Goal: Transaction & Acquisition: Purchase product/service

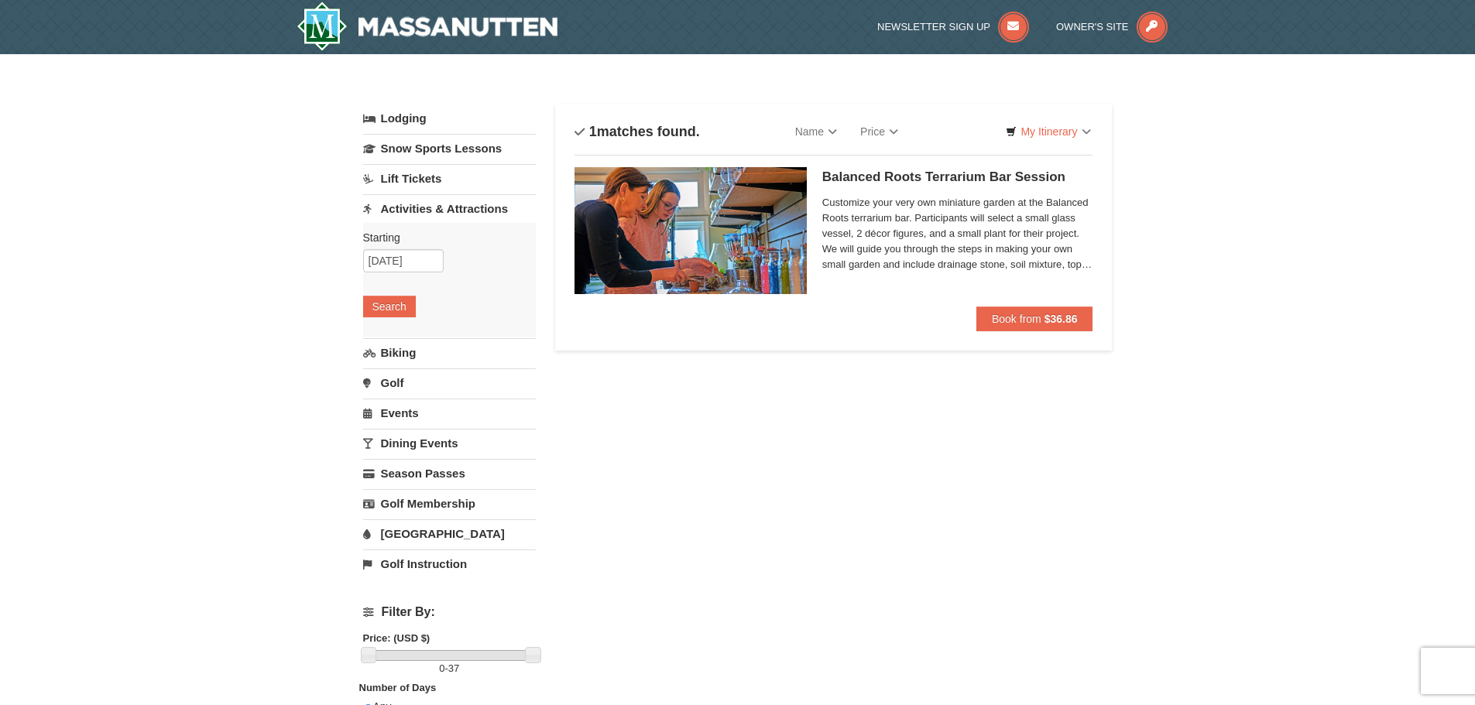
click at [384, 351] on link "Biking" at bounding box center [449, 352] width 173 height 29
click at [408, 417] on link "Events" at bounding box center [449, 413] width 173 height 29
click at [392, 353] on input "10/04/2025" at bounding box center [403, 351] width 80 height 23
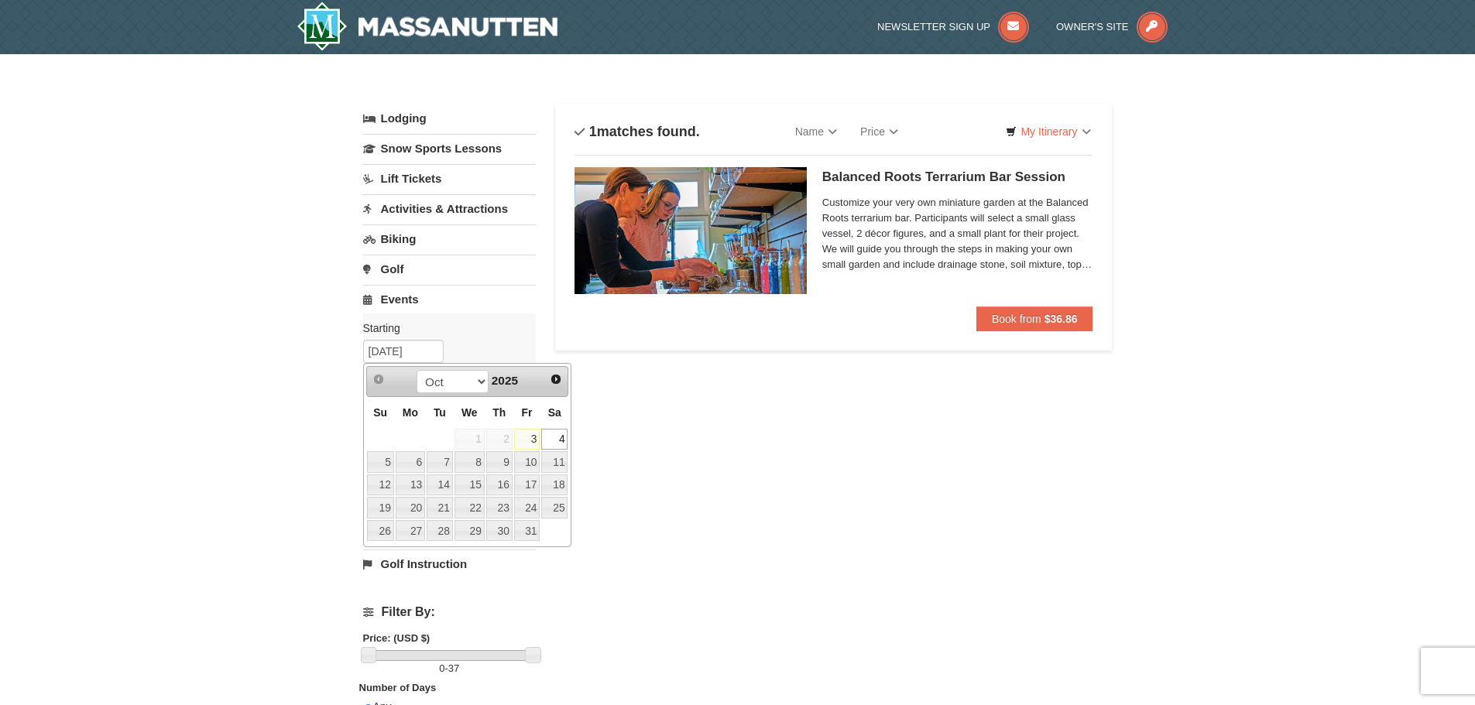
click at [560, 438] on link "4" at bounding box center [554, 440] width 26 height 22
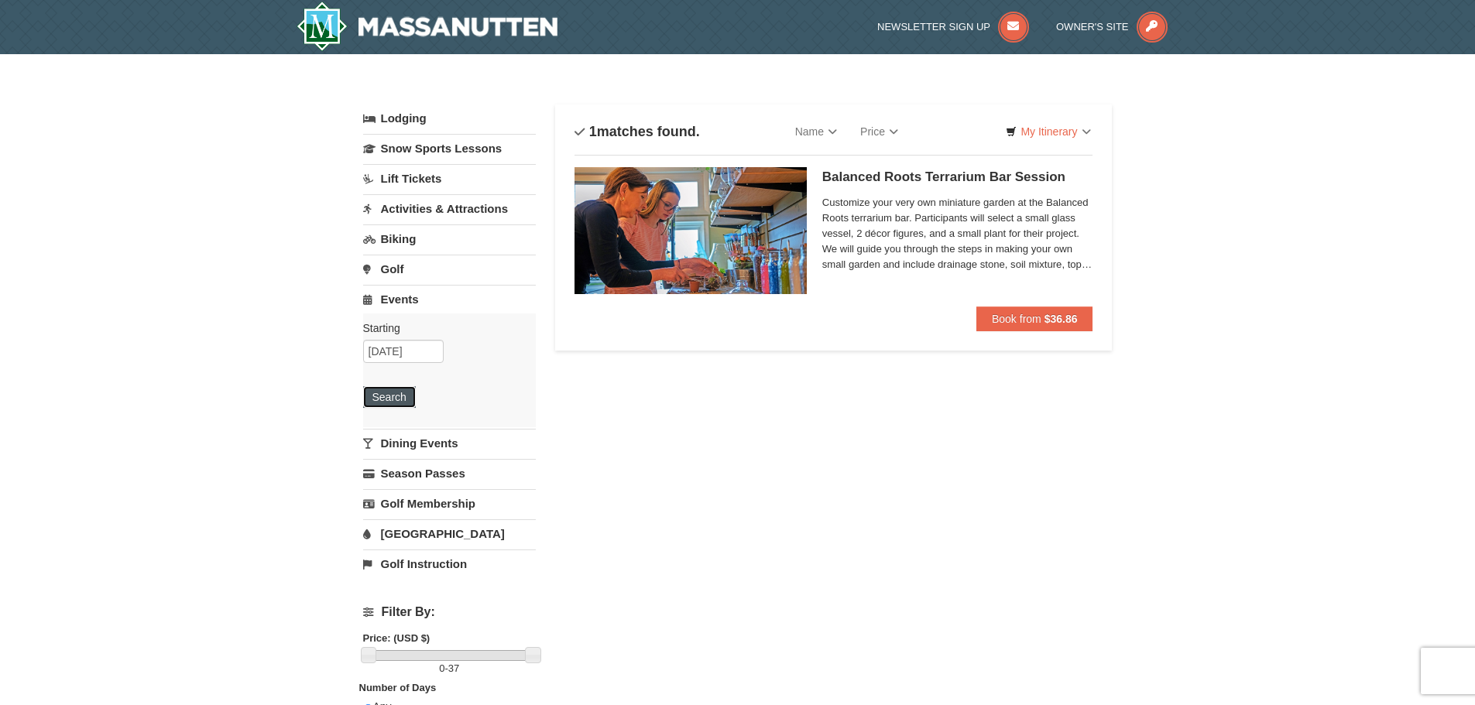
click at [398, 399] on button "Search" at bounding box center [389, 397] width 53 height 22
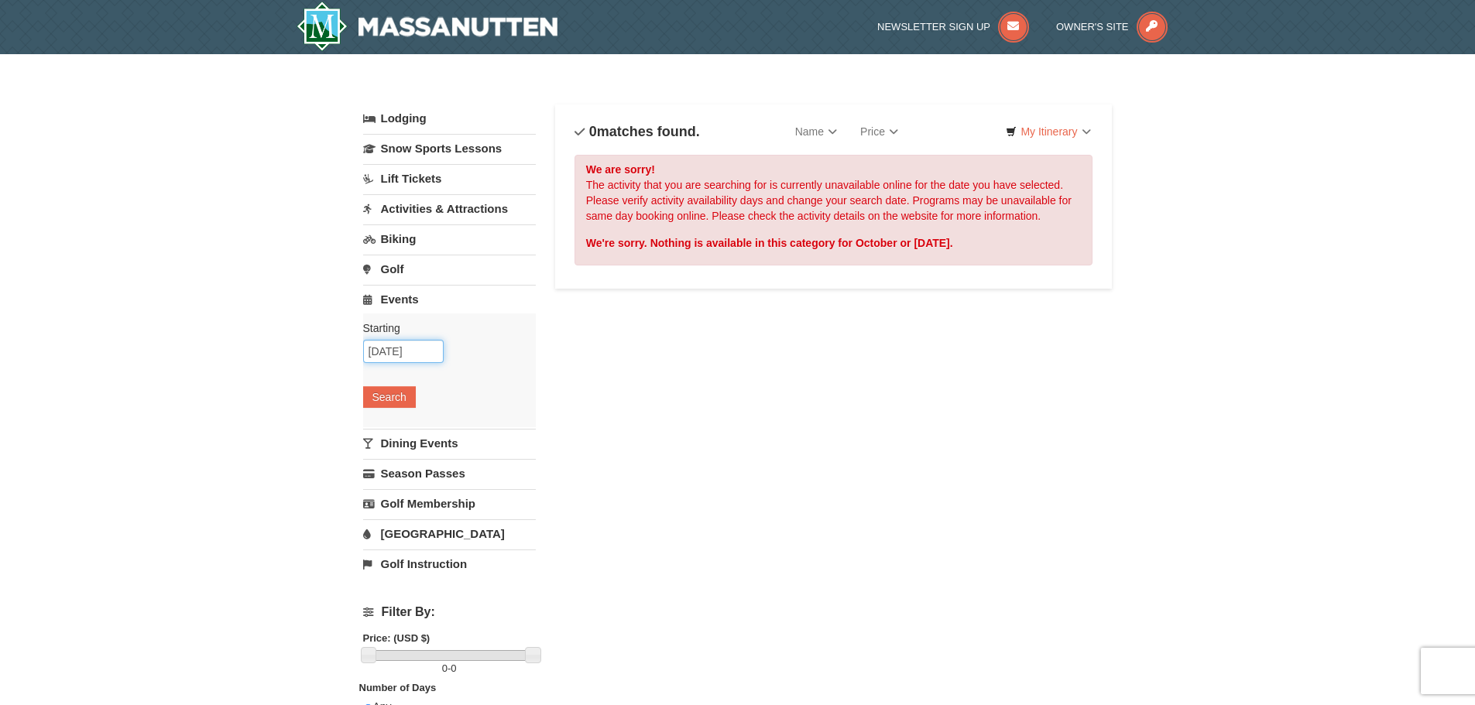
click at [395, 357] on input "[DATE]" at bounding box center [403, 351] width 80 height 23
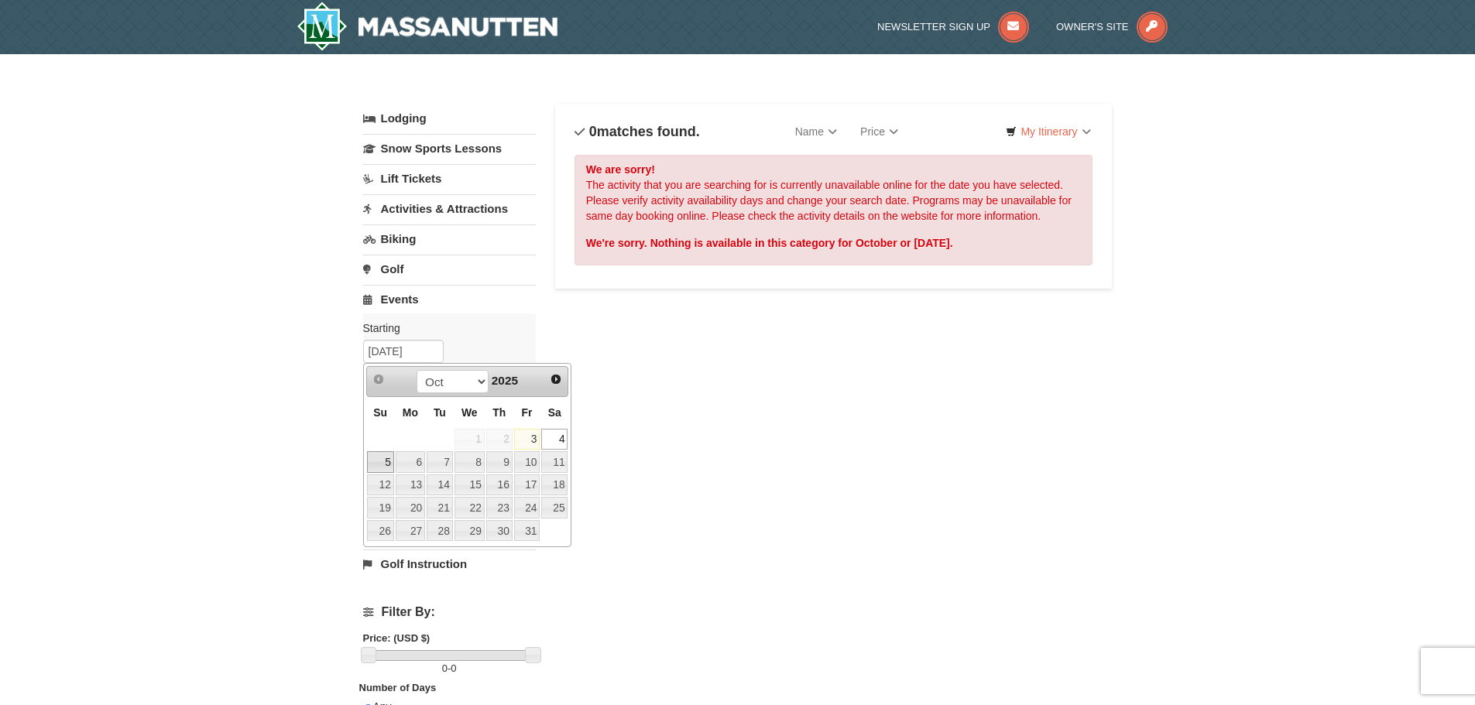
click at [391, 461] on link "5" at bounding box center [380, 462] width 27 height 22
type input "10/05/2025"
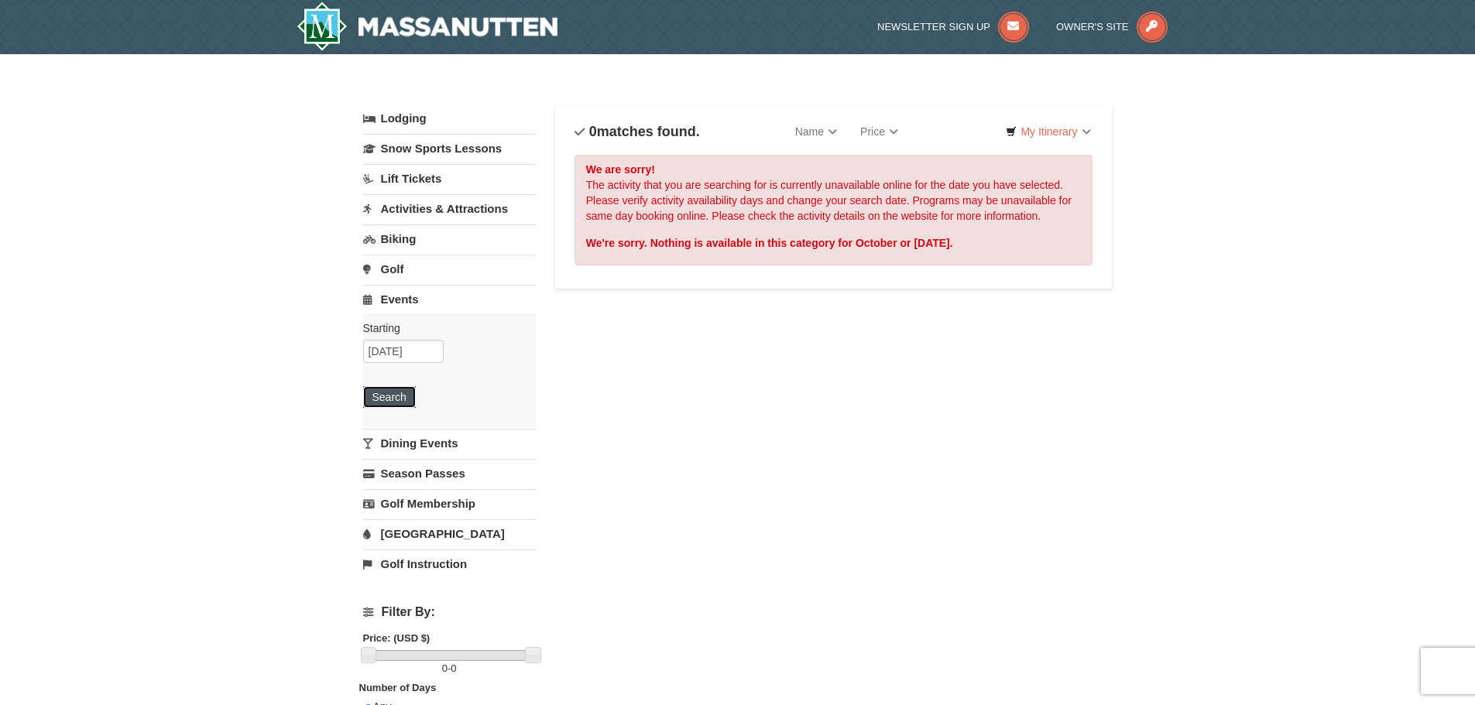
click at [386, 390] on button "Search" at bounding box center [389, 397] width 53 height 22
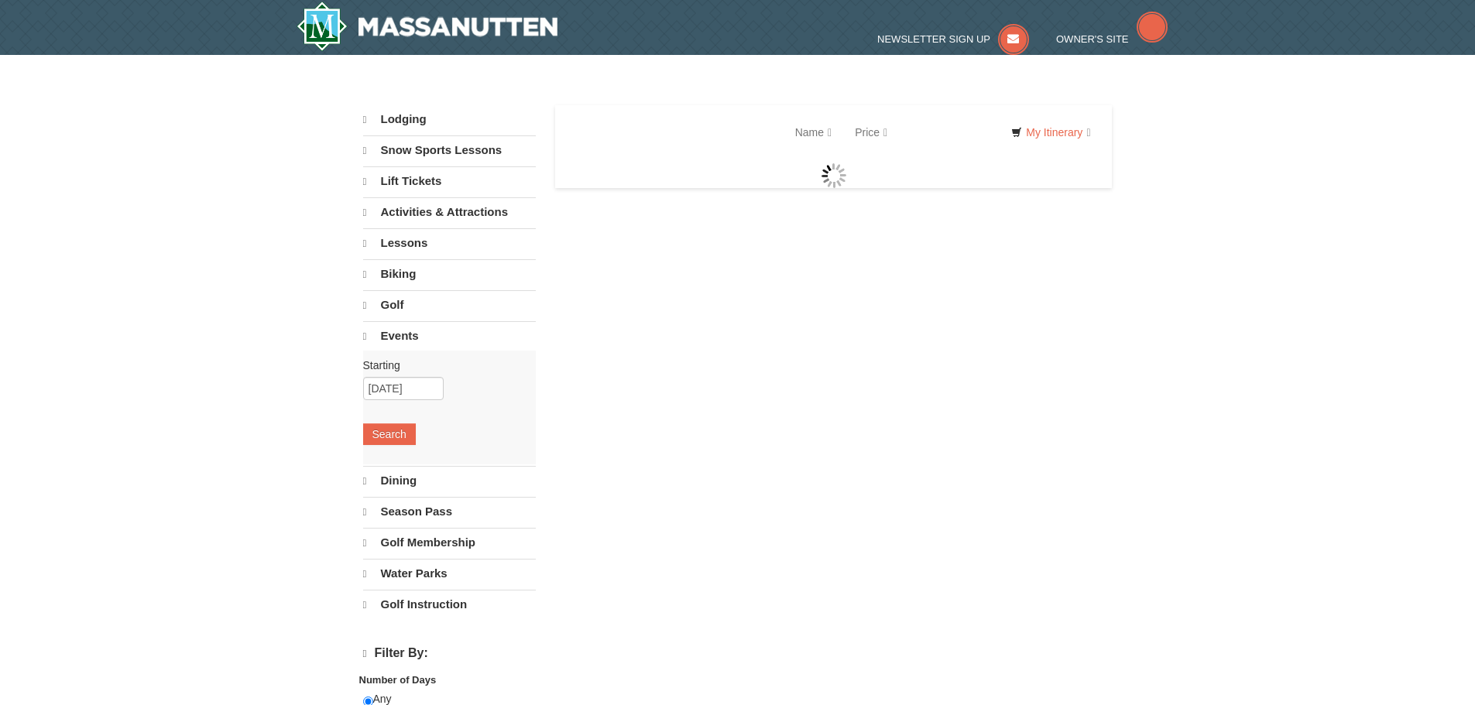
select select "10"
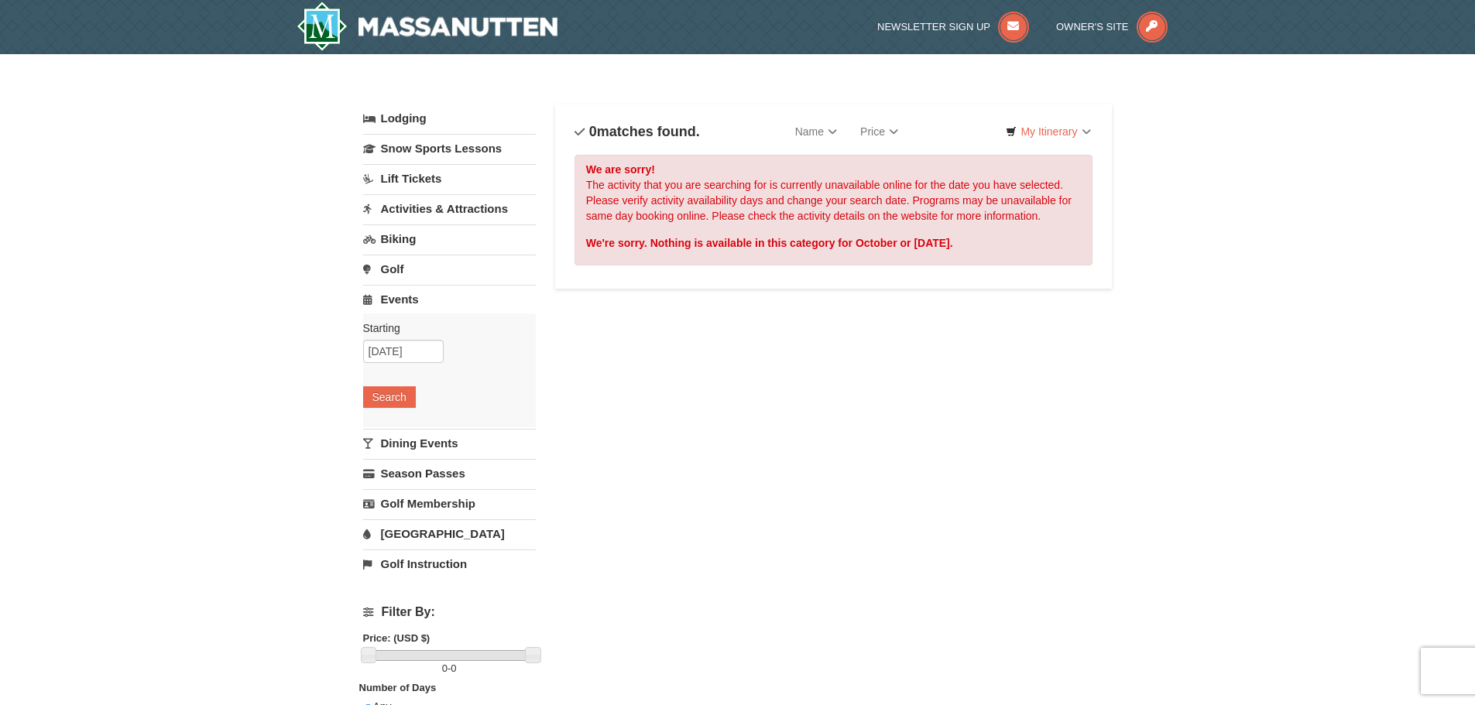
click at [413, 445] on link "Dining Events" at bounding box center [449, 443] width 173 height 29
click at [390, 382] on input "10/05/2025" at bounding box center [403, 381] width 80 height 23
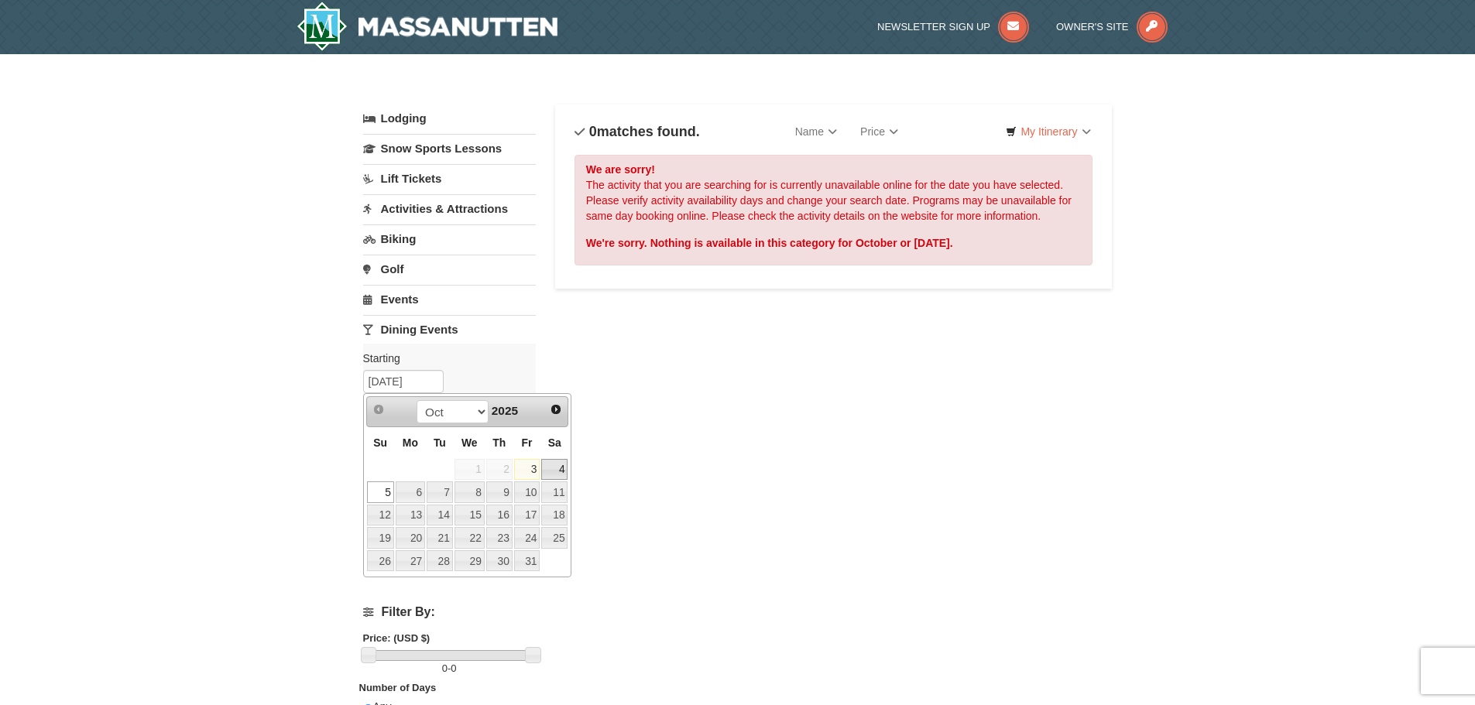
click at [546, 469] on link "4" at bounding box center [554, 470] width 26 height 22
type input "10/04/2025"
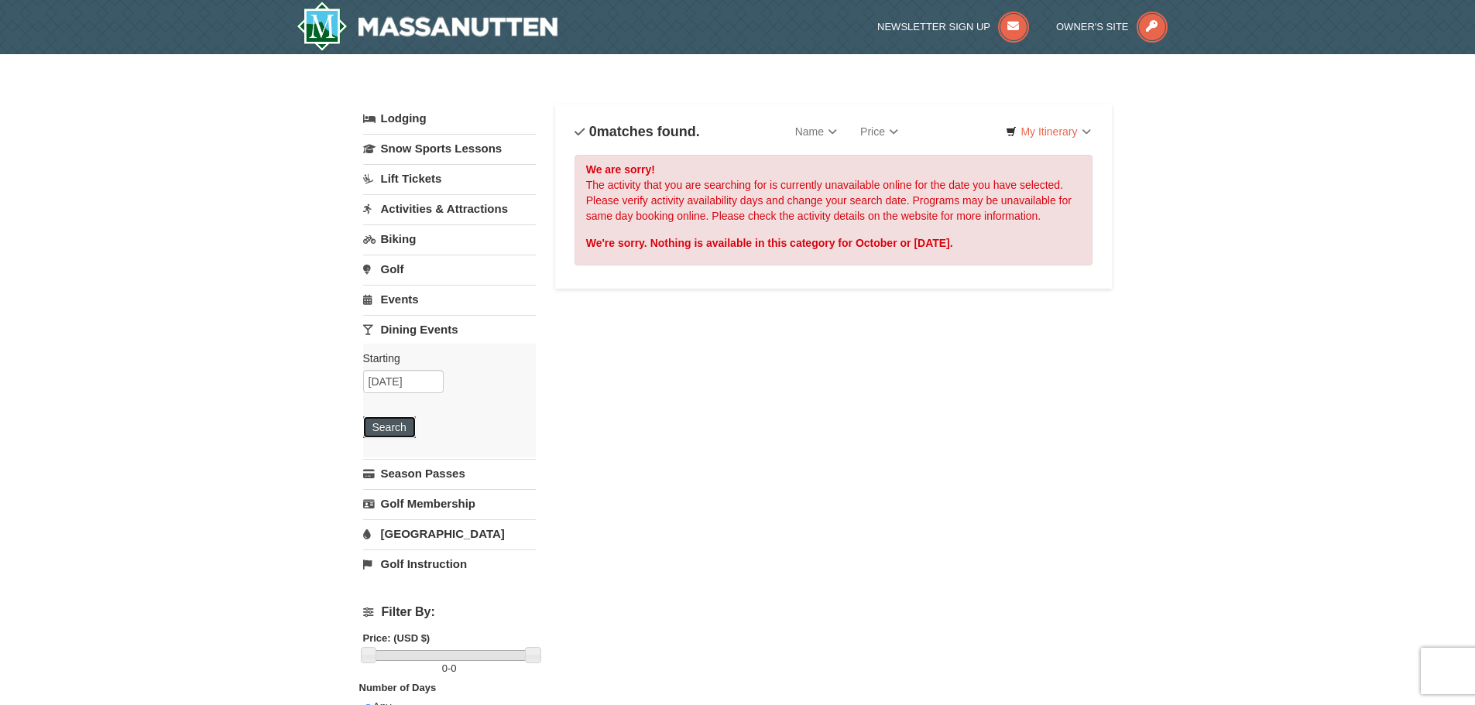
click at [383, 418] on button "Search" at bounding box center [389, 427] width 53 height 22
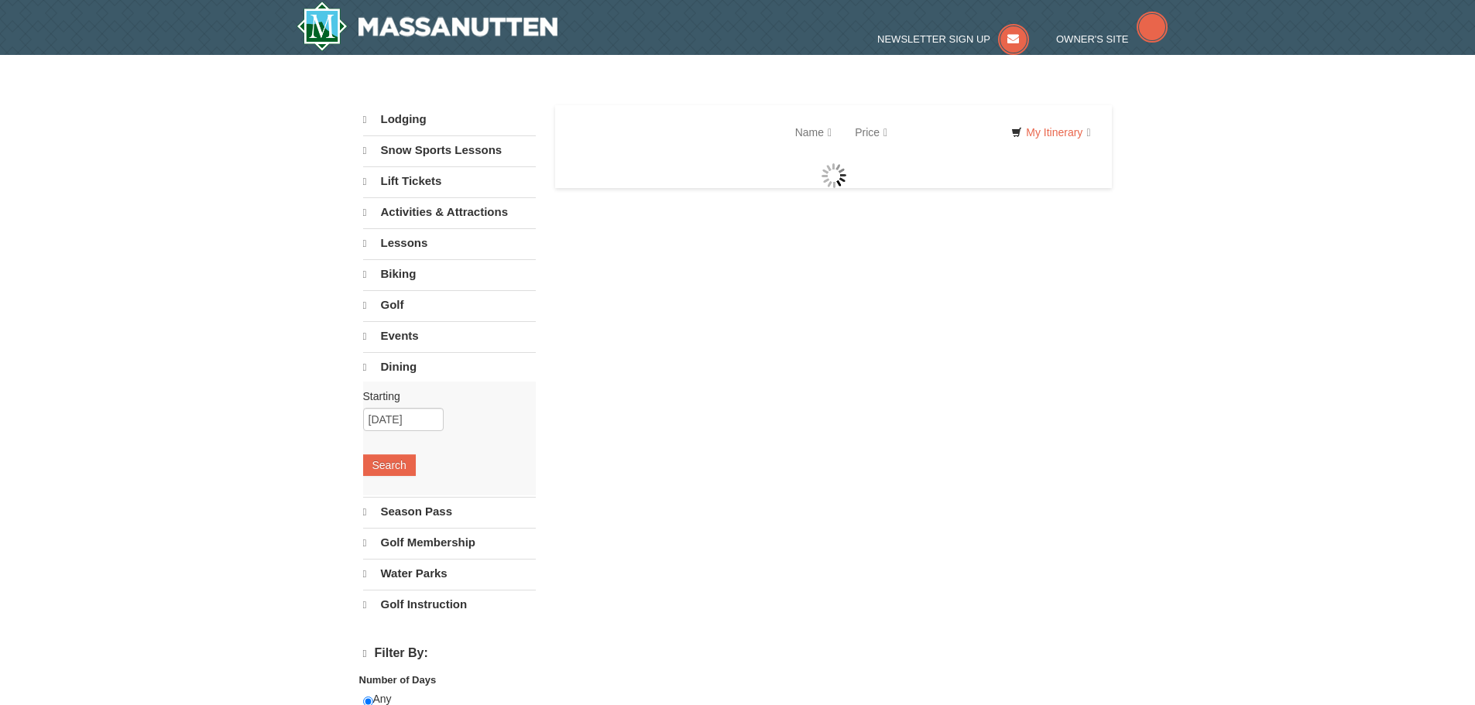
select select "10"
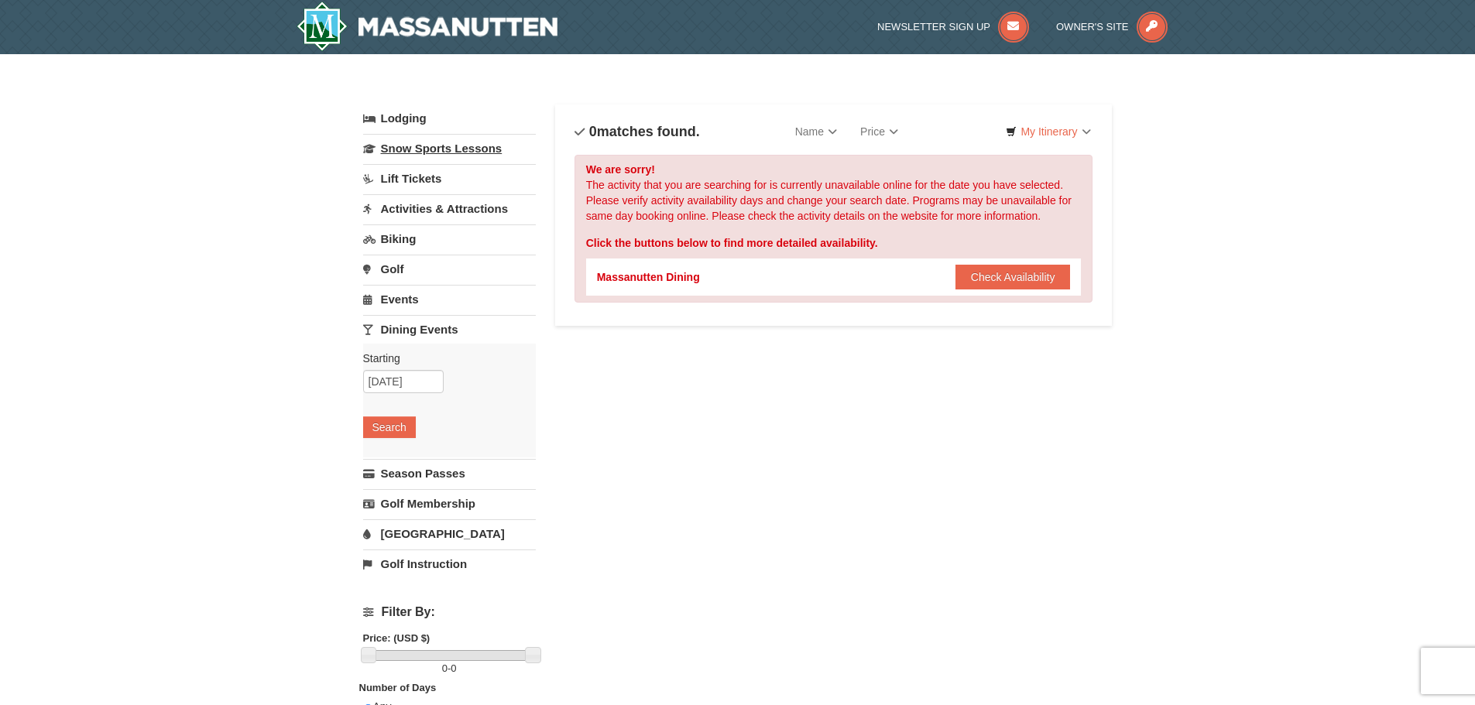
click at [411, 150] on link "Snow Sports Lessons" at bounding box center [449, 148] width 173 height 29
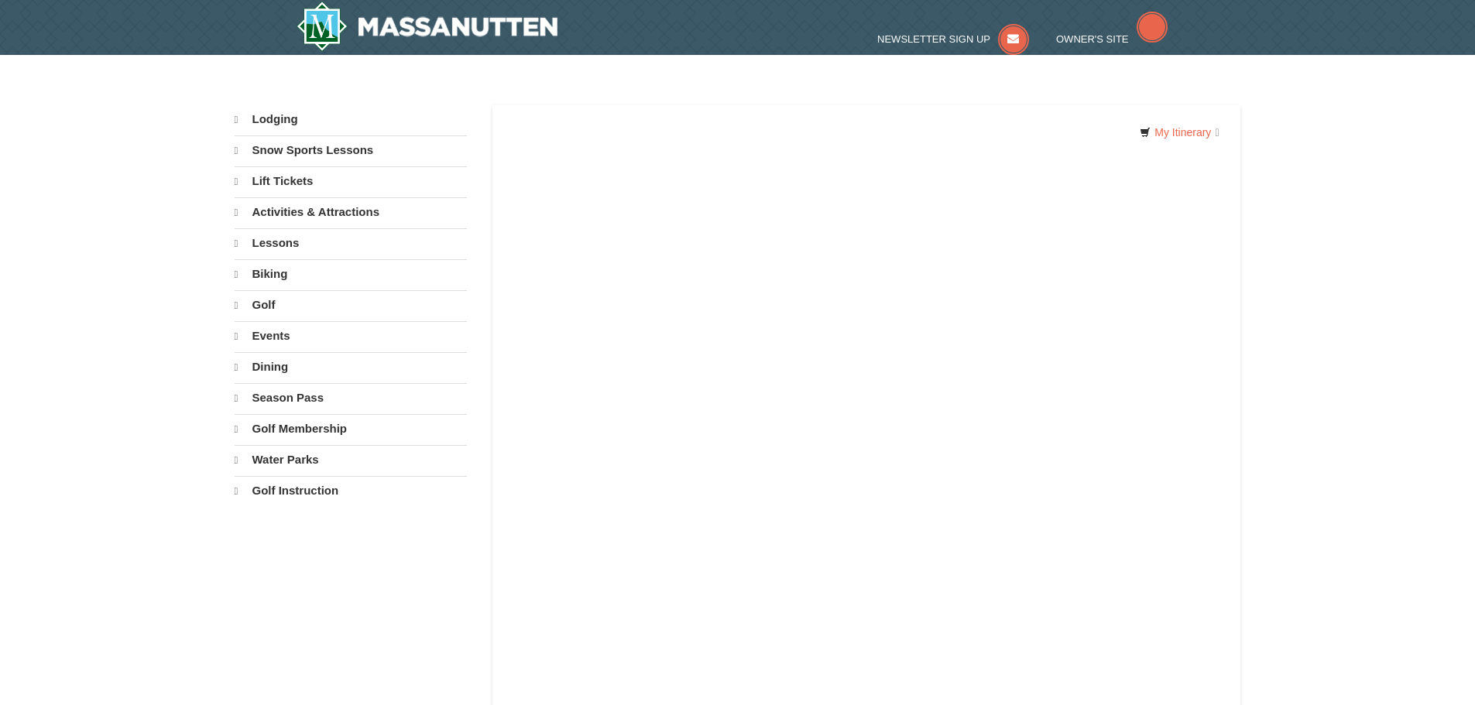
select select "10"
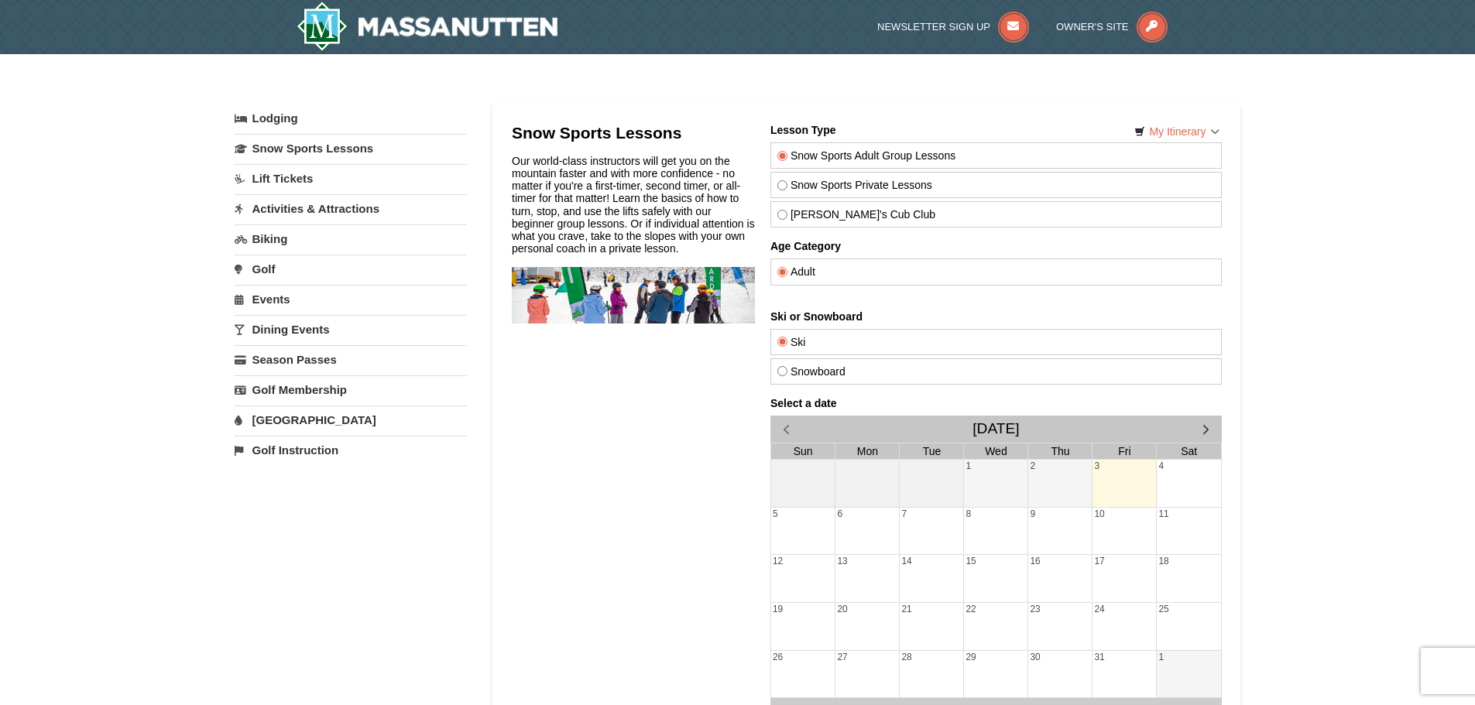
click at [311, 174] on link "Lift Tickets" at bounding box center [351, 178] width 232 height 29
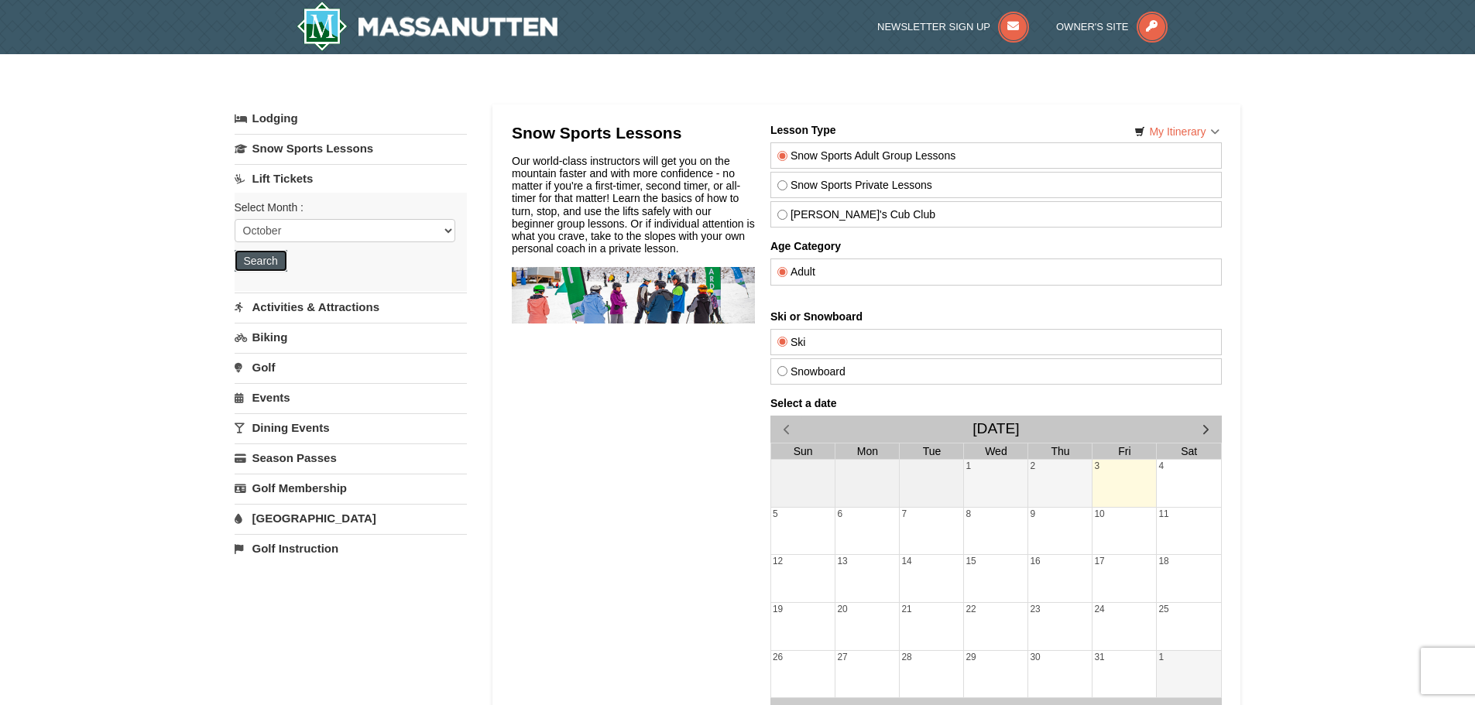
click at [262, 265] on button "Search" at bounding box center [261, 261] width 53 height 22
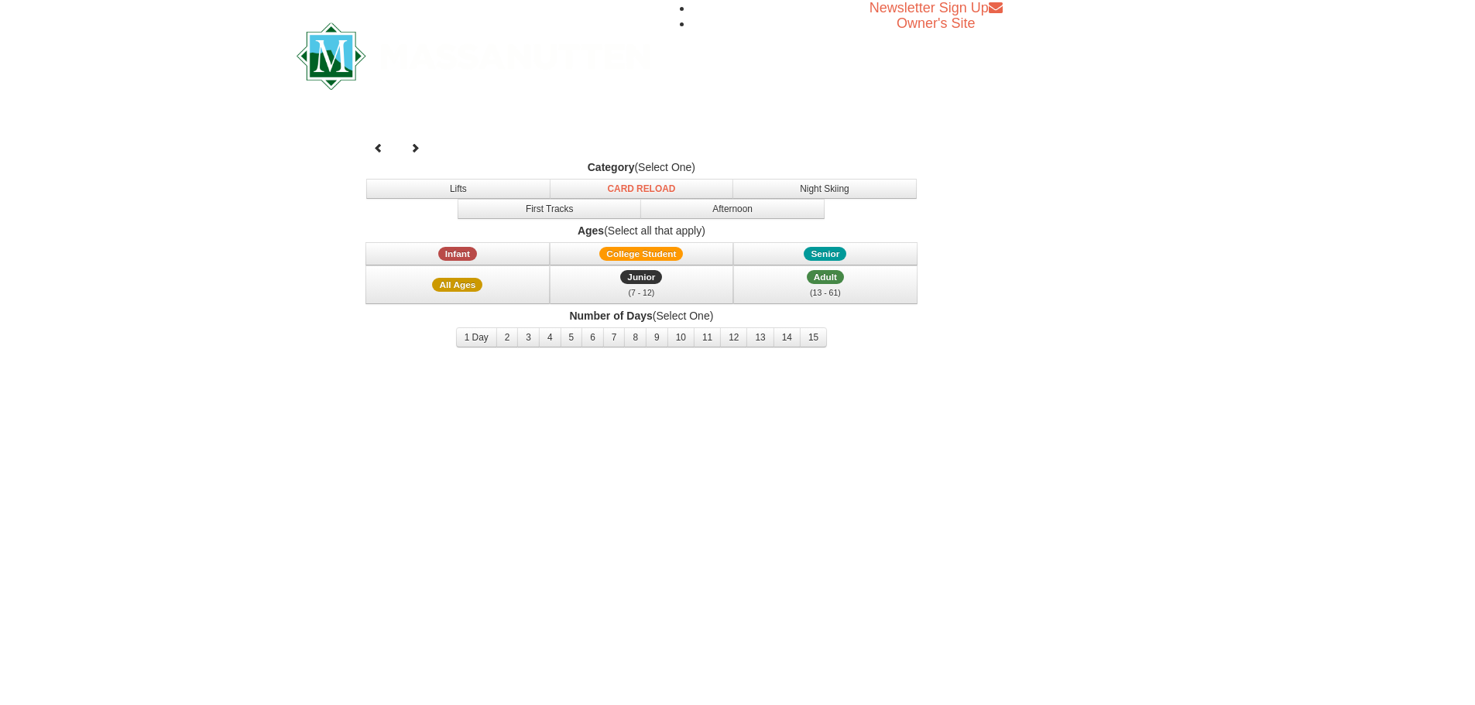
select select "10"
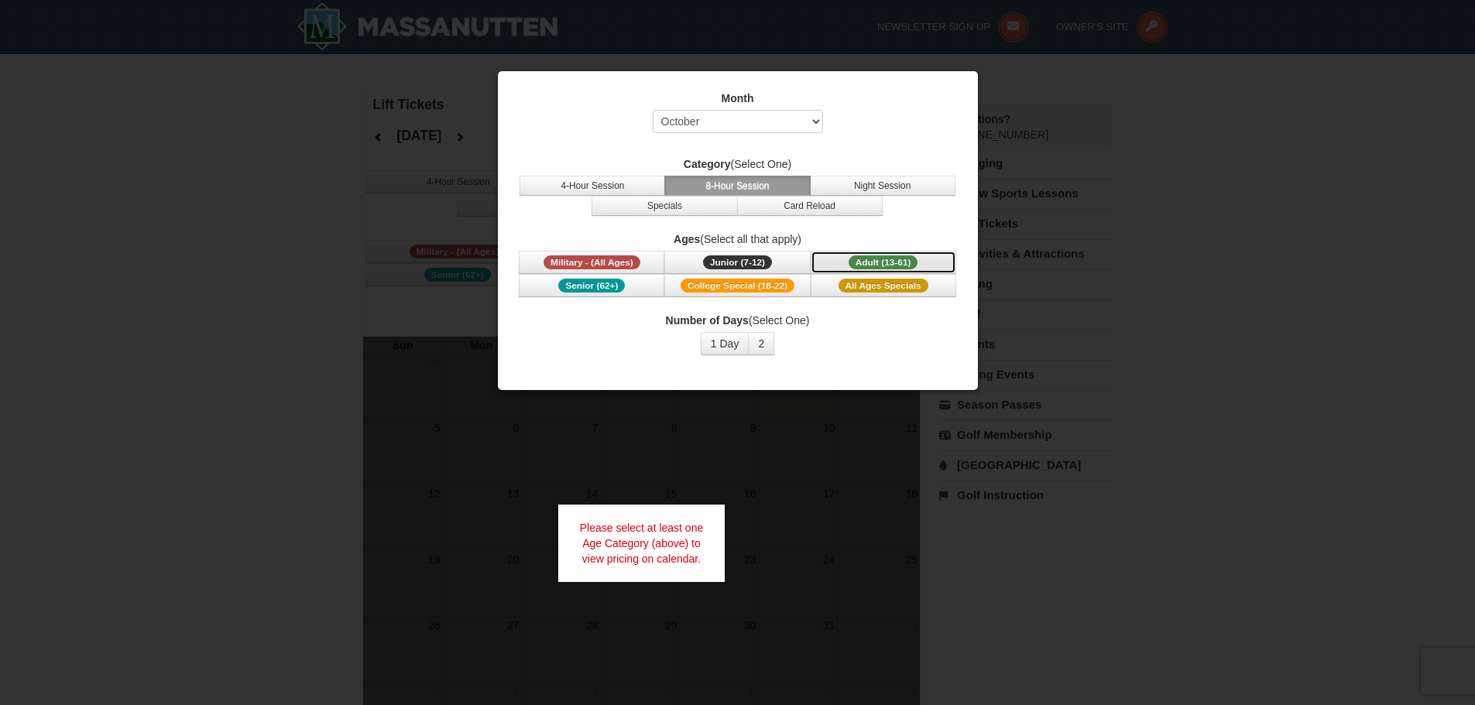
click at [884, 259] on span "Adult (13-61)" at bounding box center [883, 262] width 70 height 14
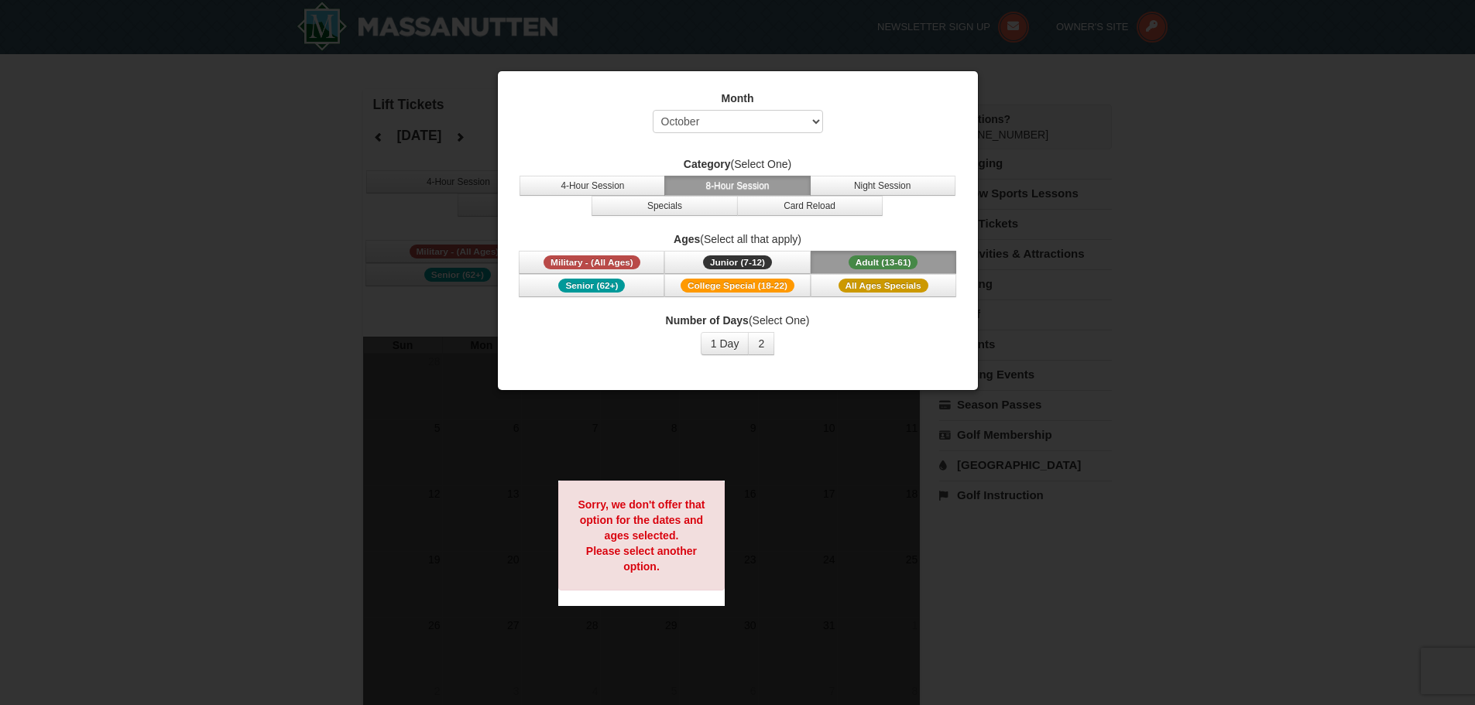
click at [1132, 358] on div at bounding box center [737, 352] width 1475 height 705
click at [966, 81] on div "Month Select October November December January February March April May June Ju…" at bounding box center [737, 223] width 464 height 288
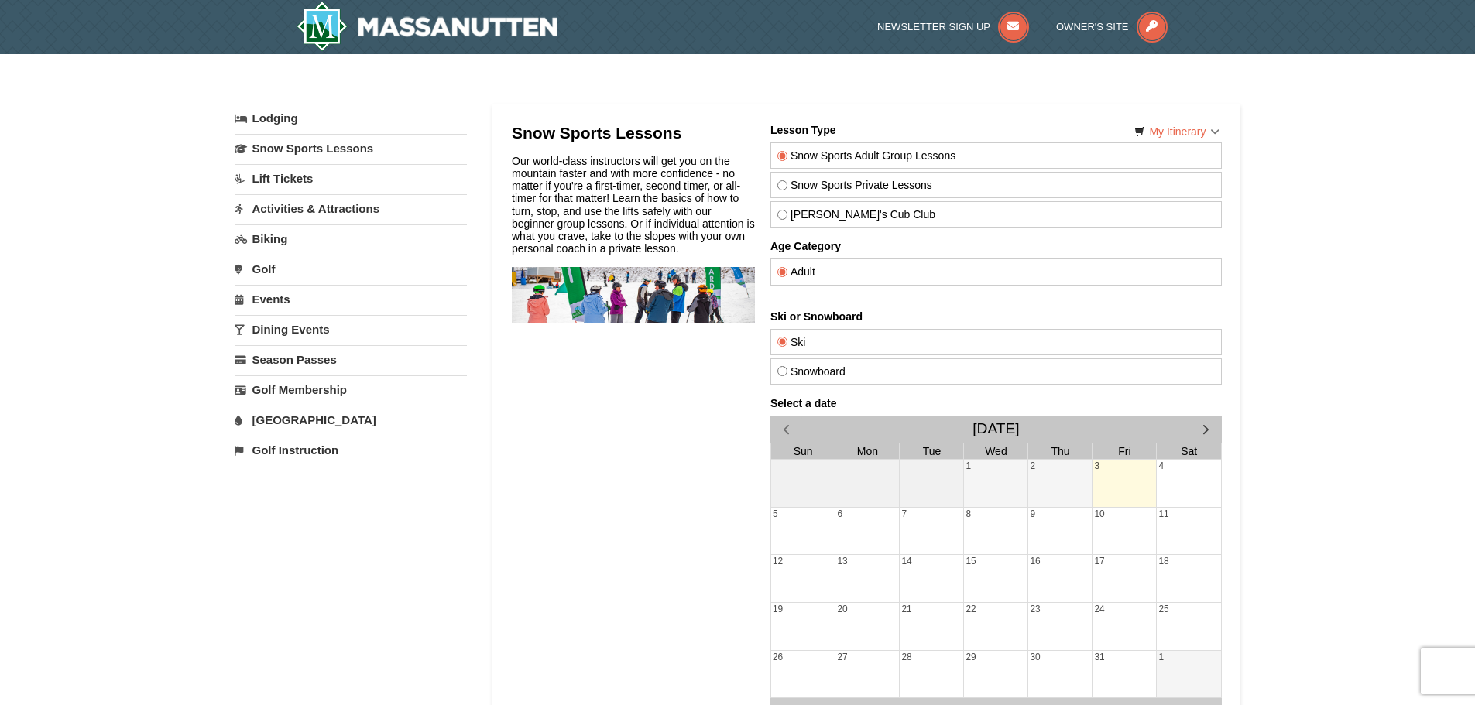
click at [321, 207] on link "Activities & Attractions" at bounding box center [351, 208] width 232 height 29
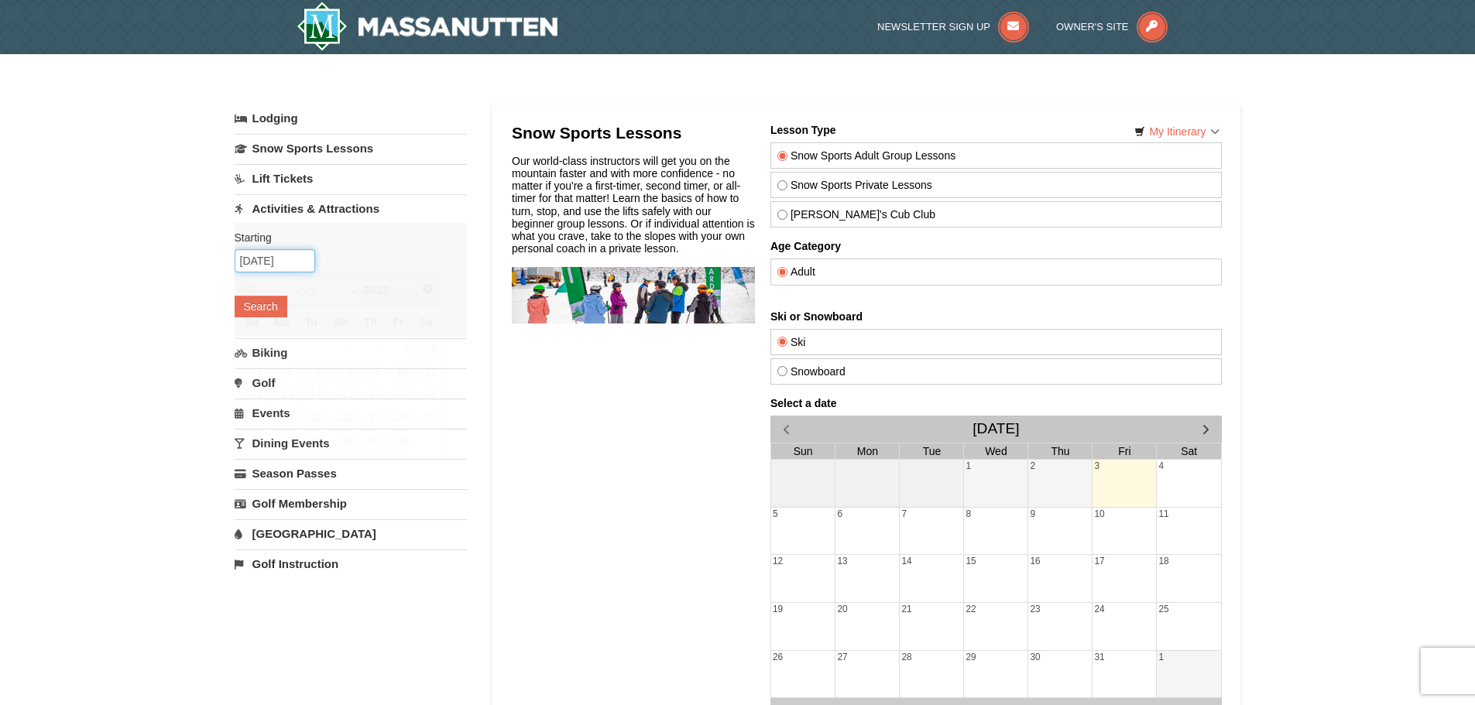
click at [264, 263] on input "[DATE]" at bounding box center [275, 260] width 80 height 23
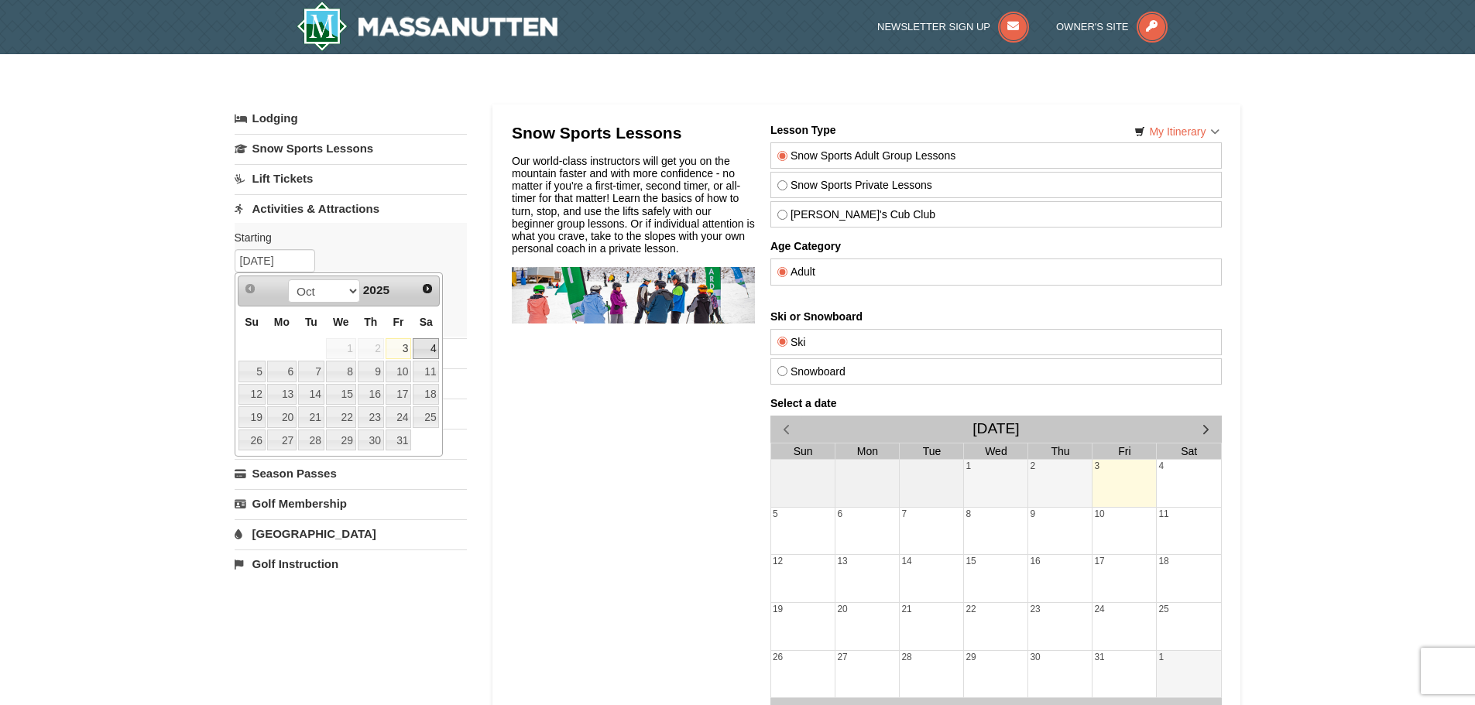
click at [431, 352] on link "4" at bounding box center [426, 349] width 26 height 22
type input "[DATE]"
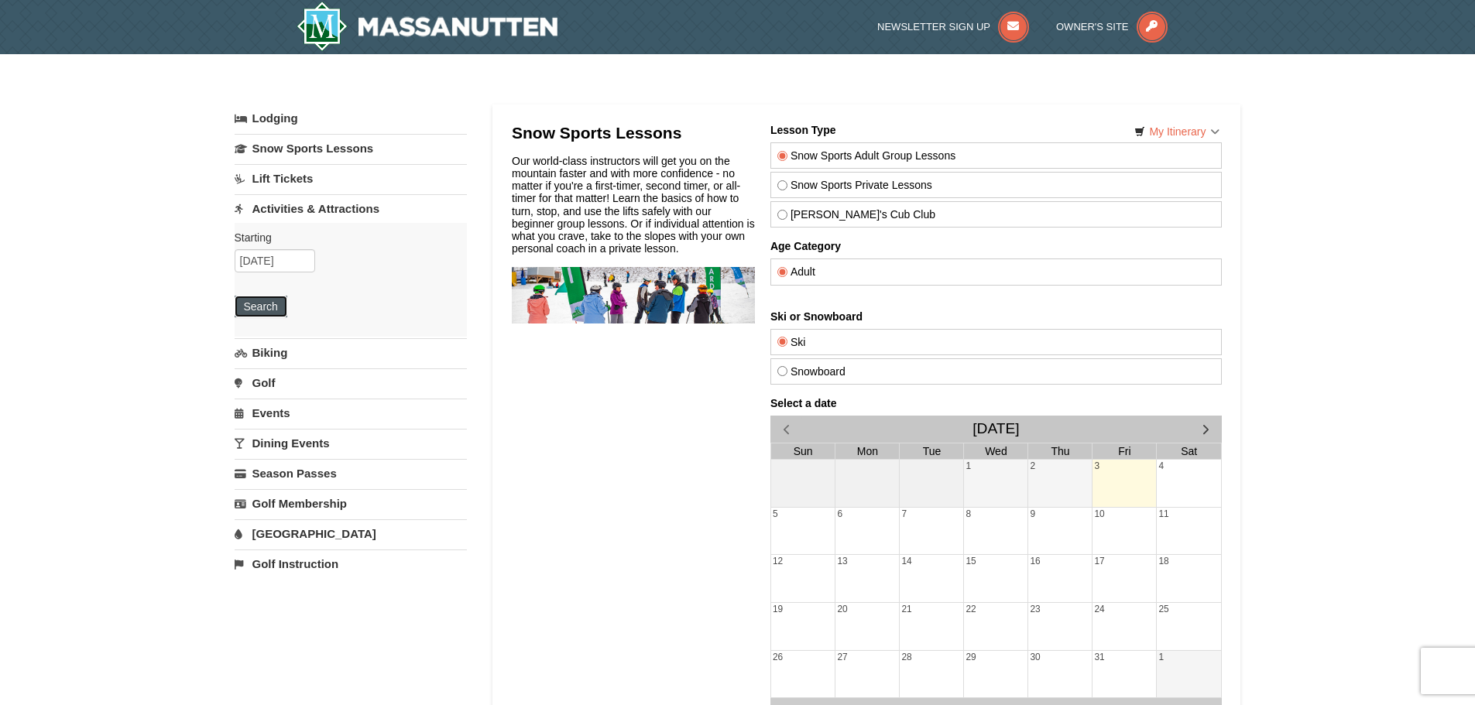
click at [262, 312] on button "Search" at bounding box center [261, 307] width 53 height 22
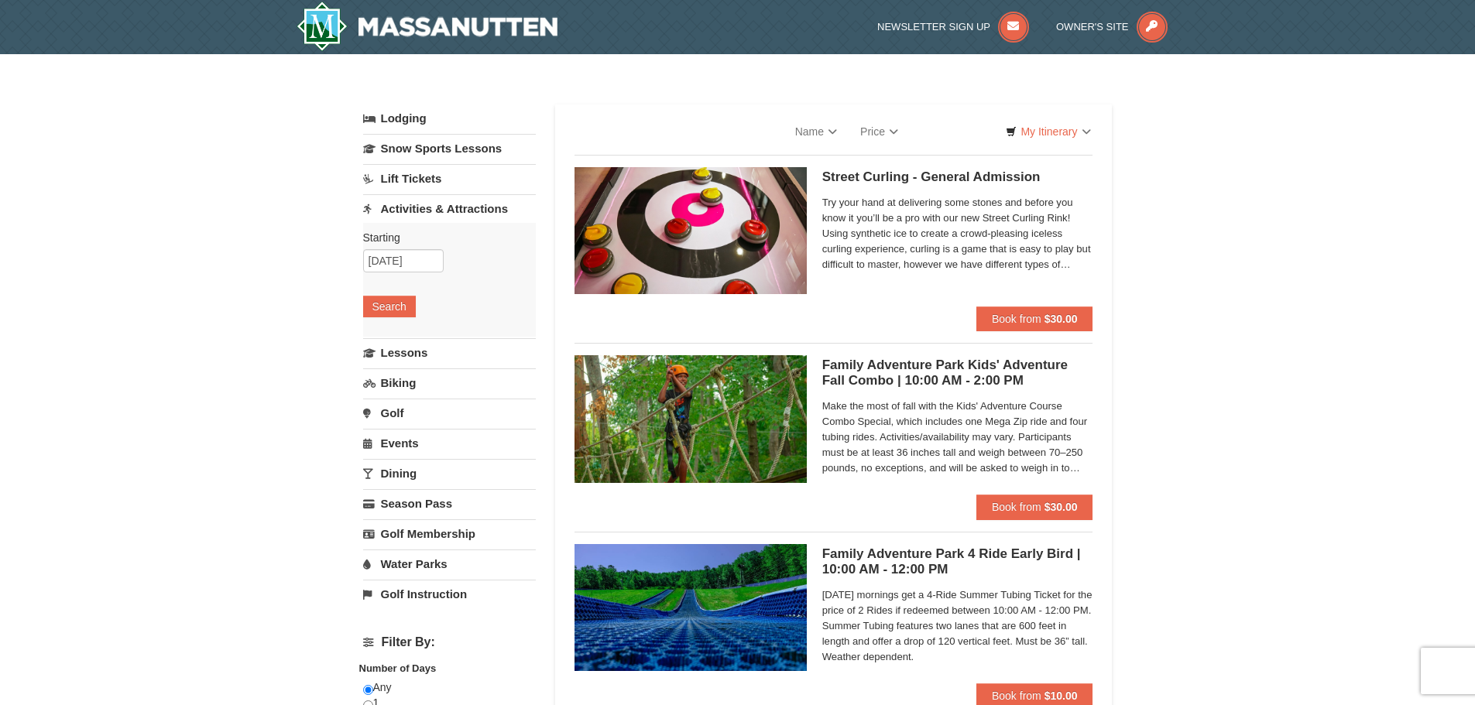
select select "10"
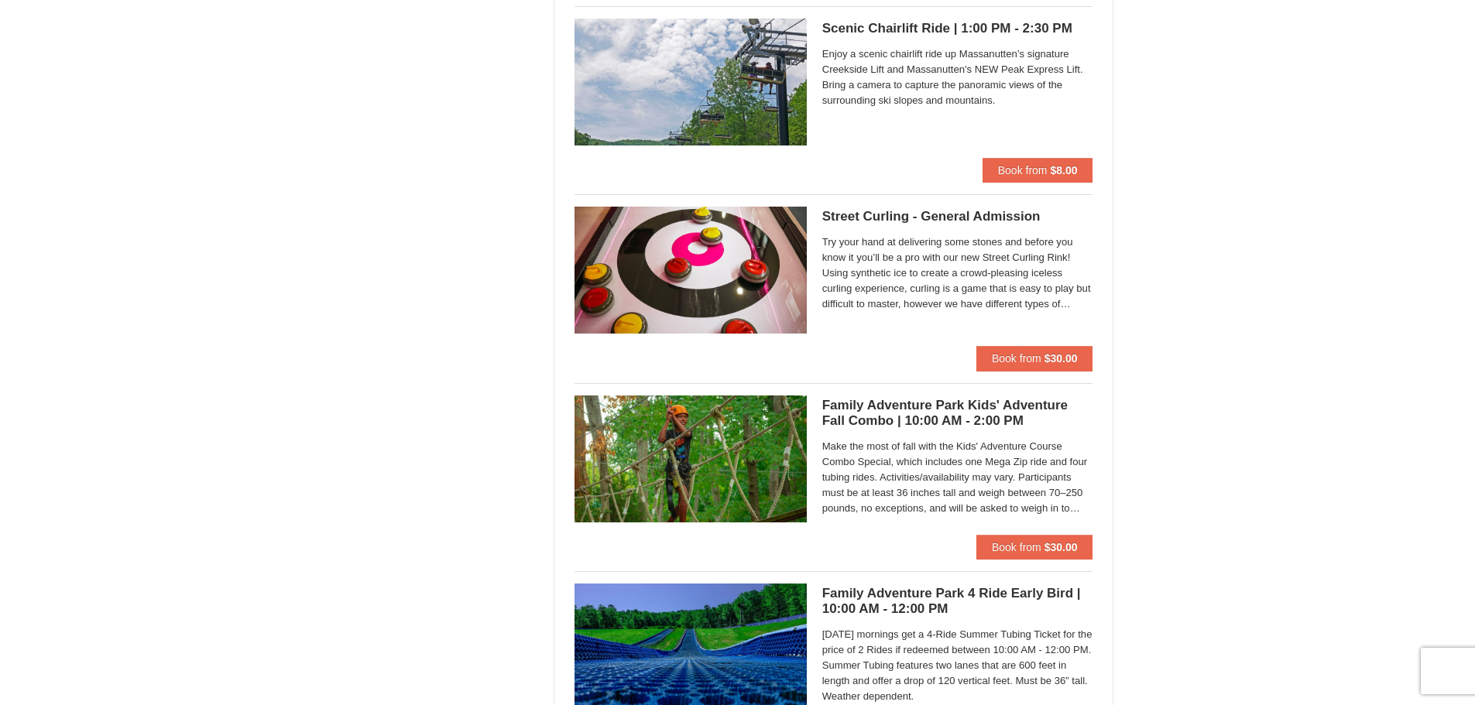
scroll to position [2941, 0]
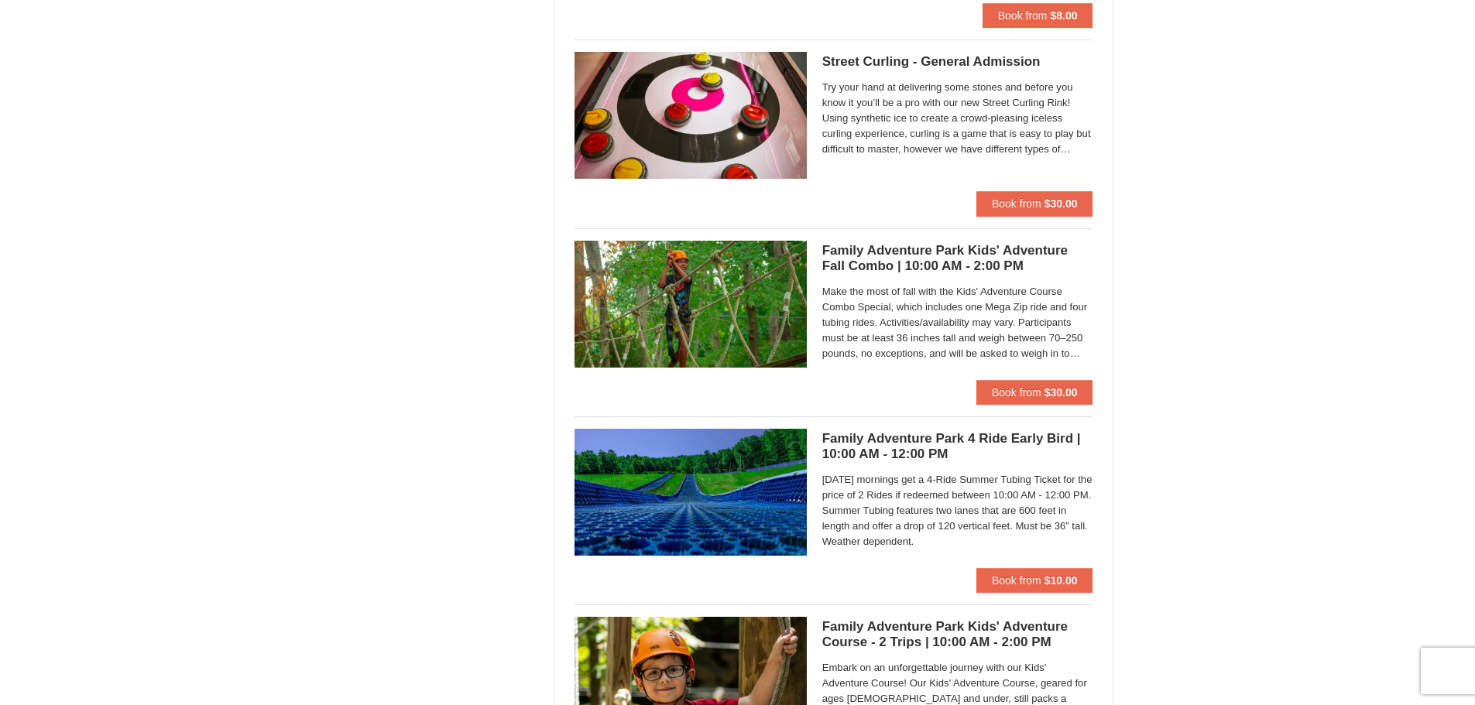
click at [871, 437] on h5 "Family Adventure Park 4 Ride Early Bird | 10:00 AM - 12:00 PM Massanutten Famil…" at bounding box center [957, 446] width 271 height 31
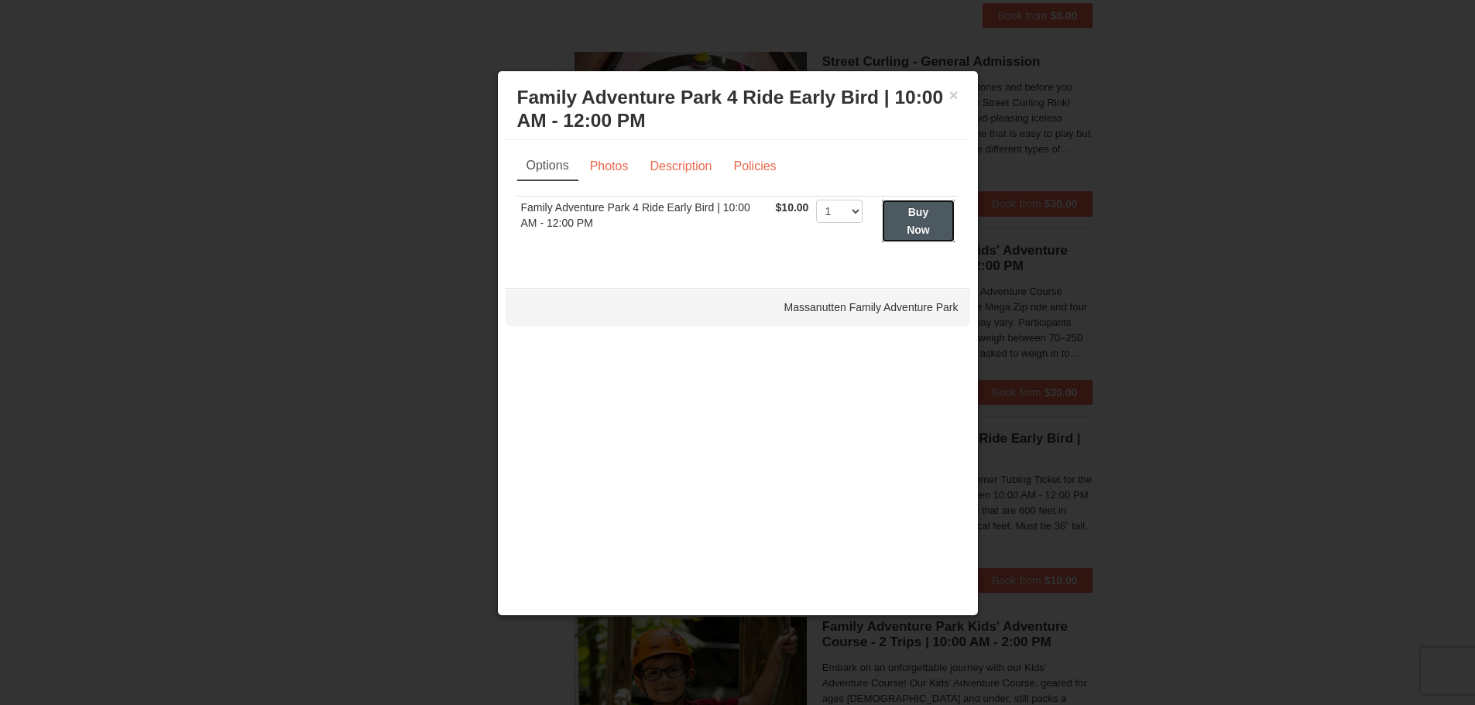
click at [931, 224] on button "Buy Now" at bounding box center [918, 221] width 72 height 43
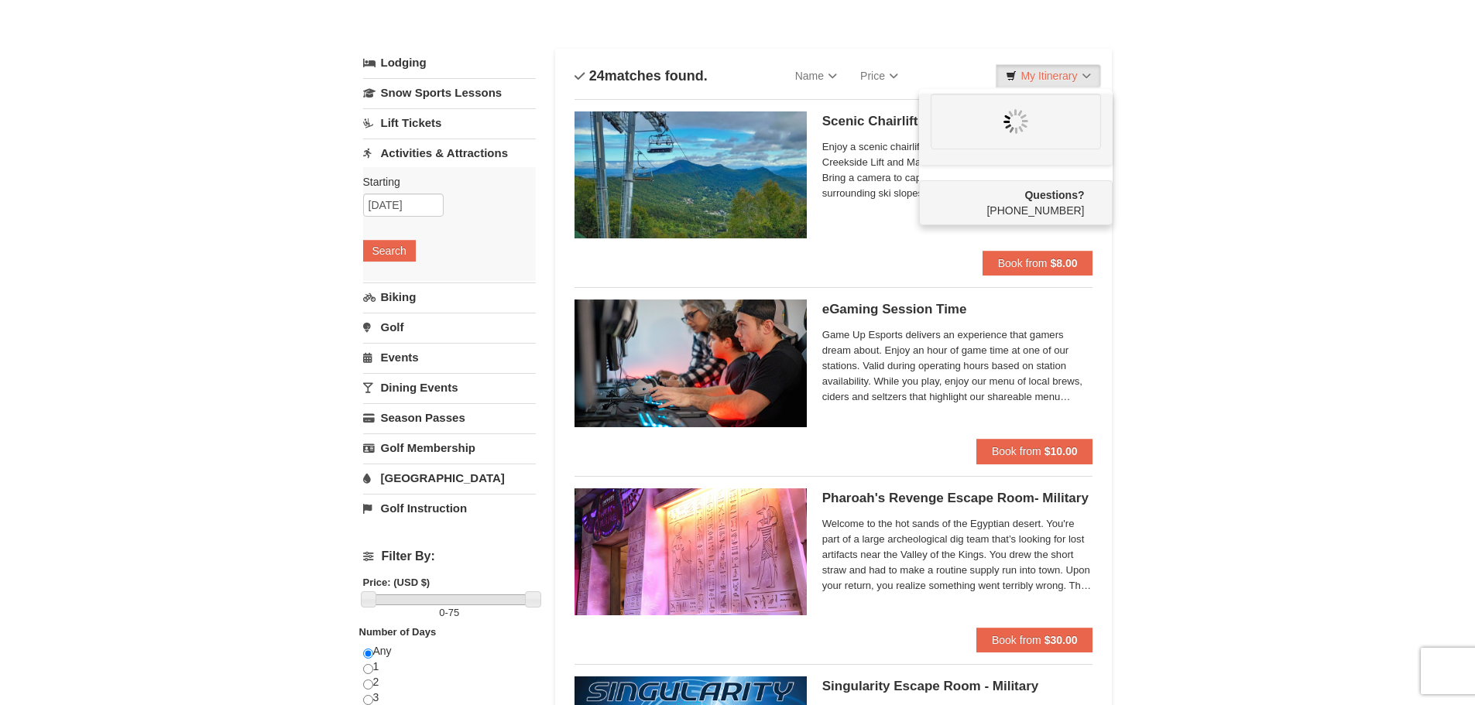
scroll to position [0, 0]
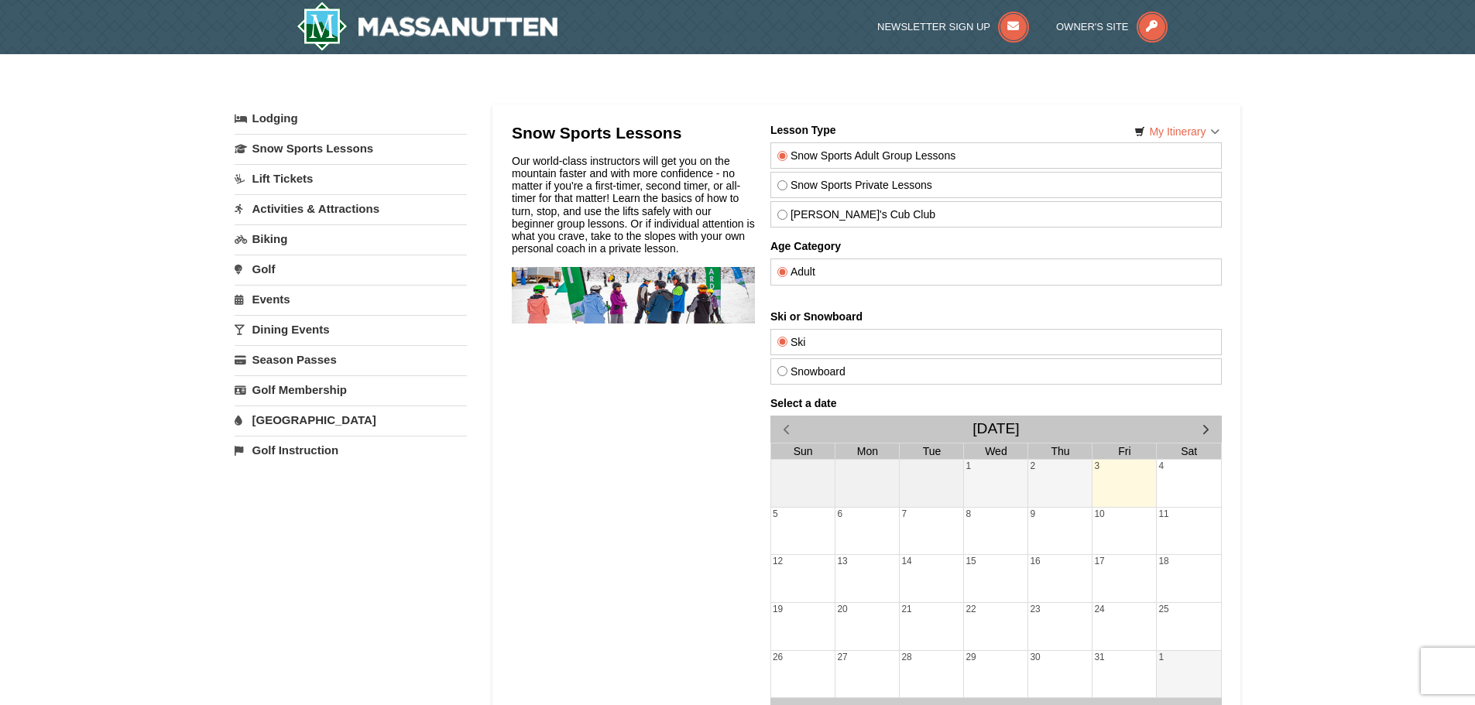
click at [279, 206] on link "Activities & Attractions" at bounding box center [351, 208] width 232 height 29
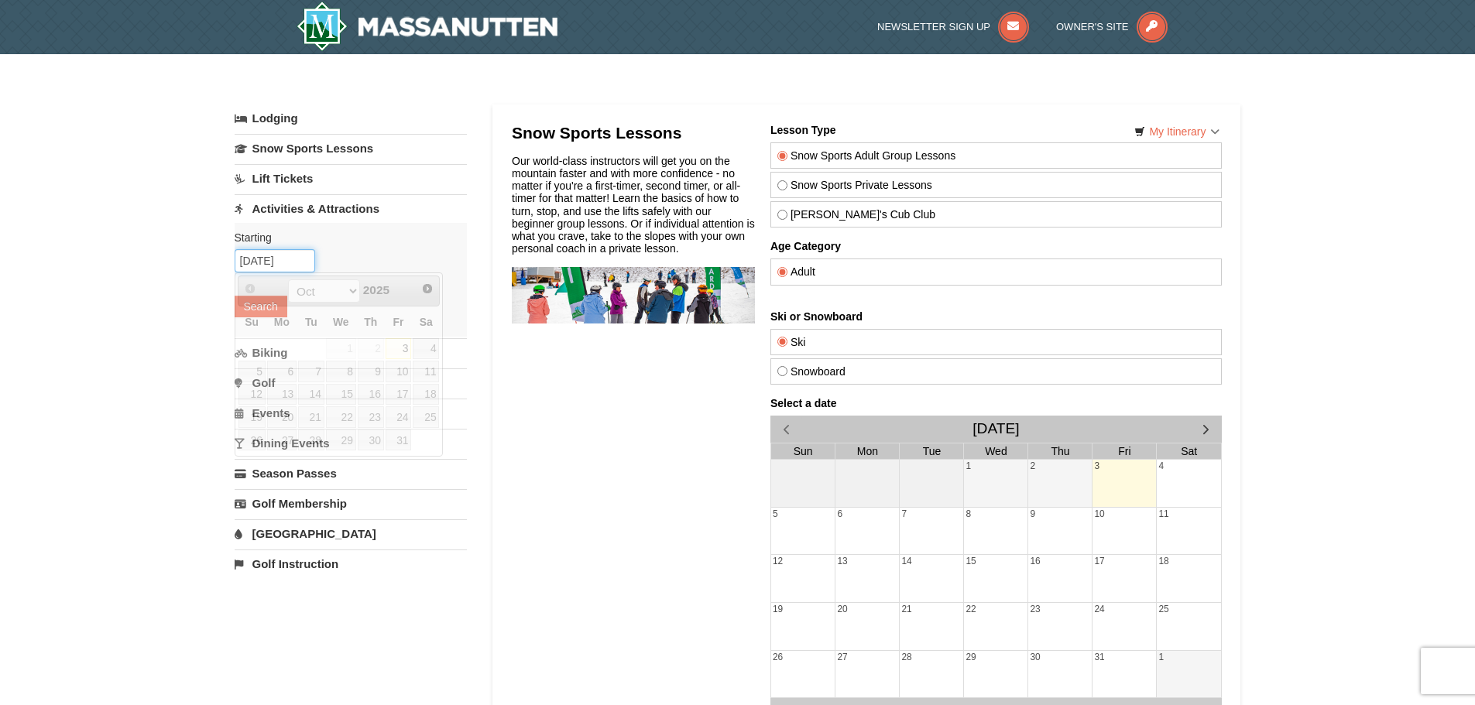
click at [254, 263] on input "[DATE]" at bounding box center [275, 260] width 80 height 23
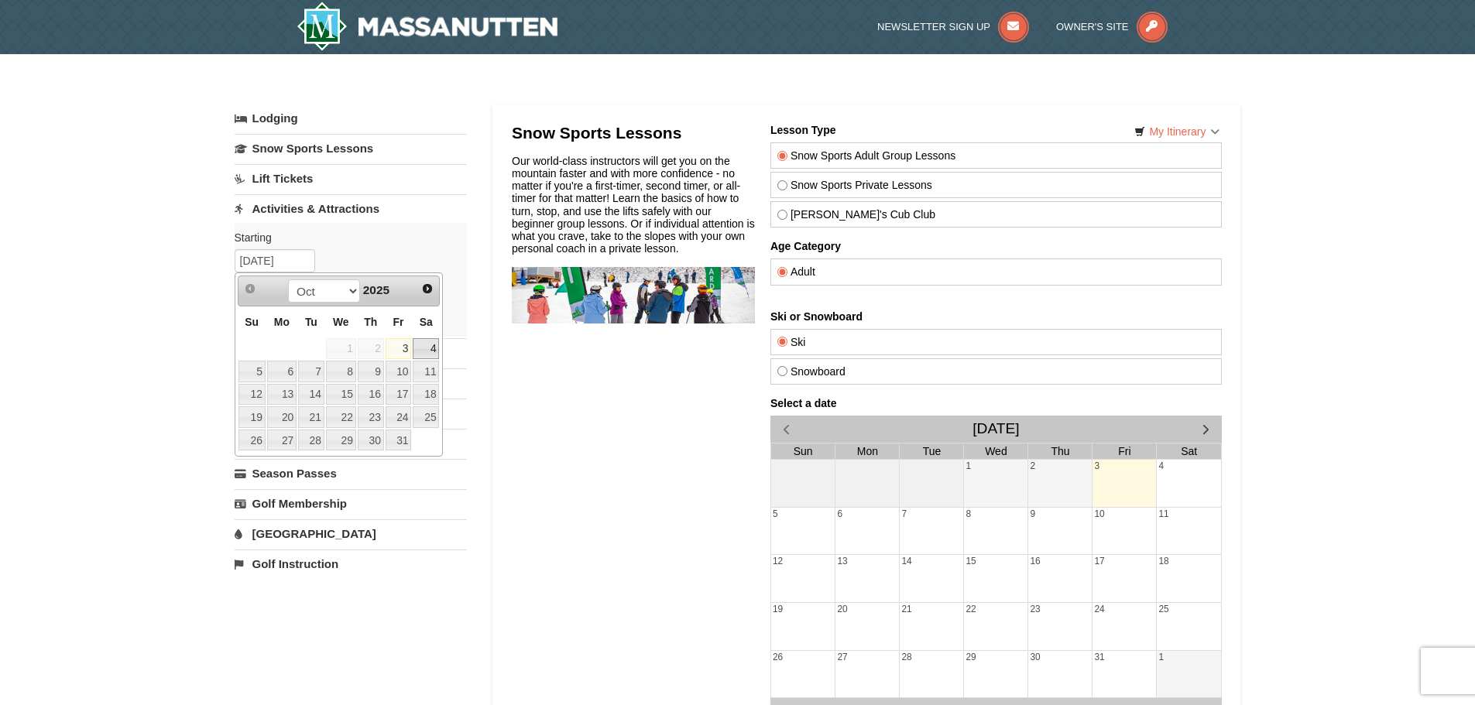
click at [433, 353] on link "4" at bounding box center [426, 349] width 26 height 22
type input "[DATE]"
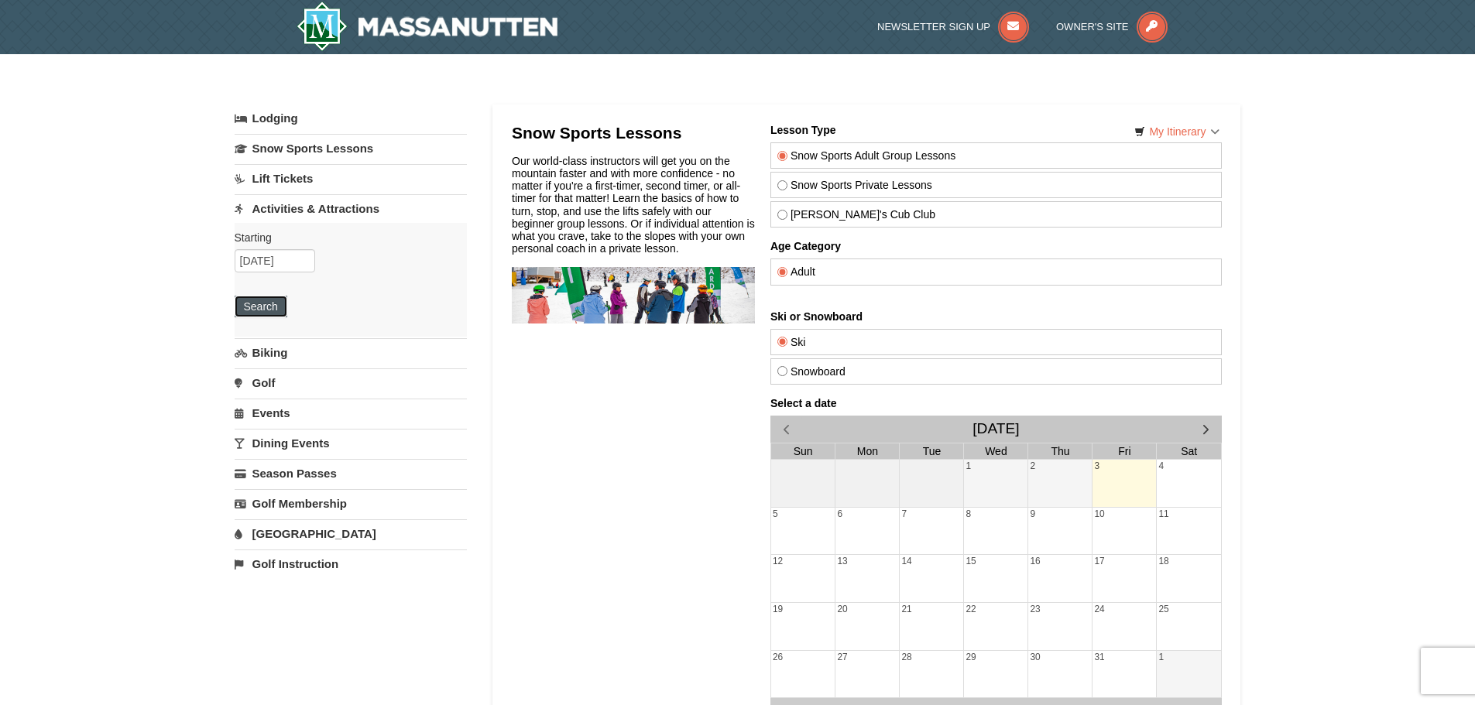
click at [264, 305] on button "Search" at bounding box center [261, 307] width 53 height 22
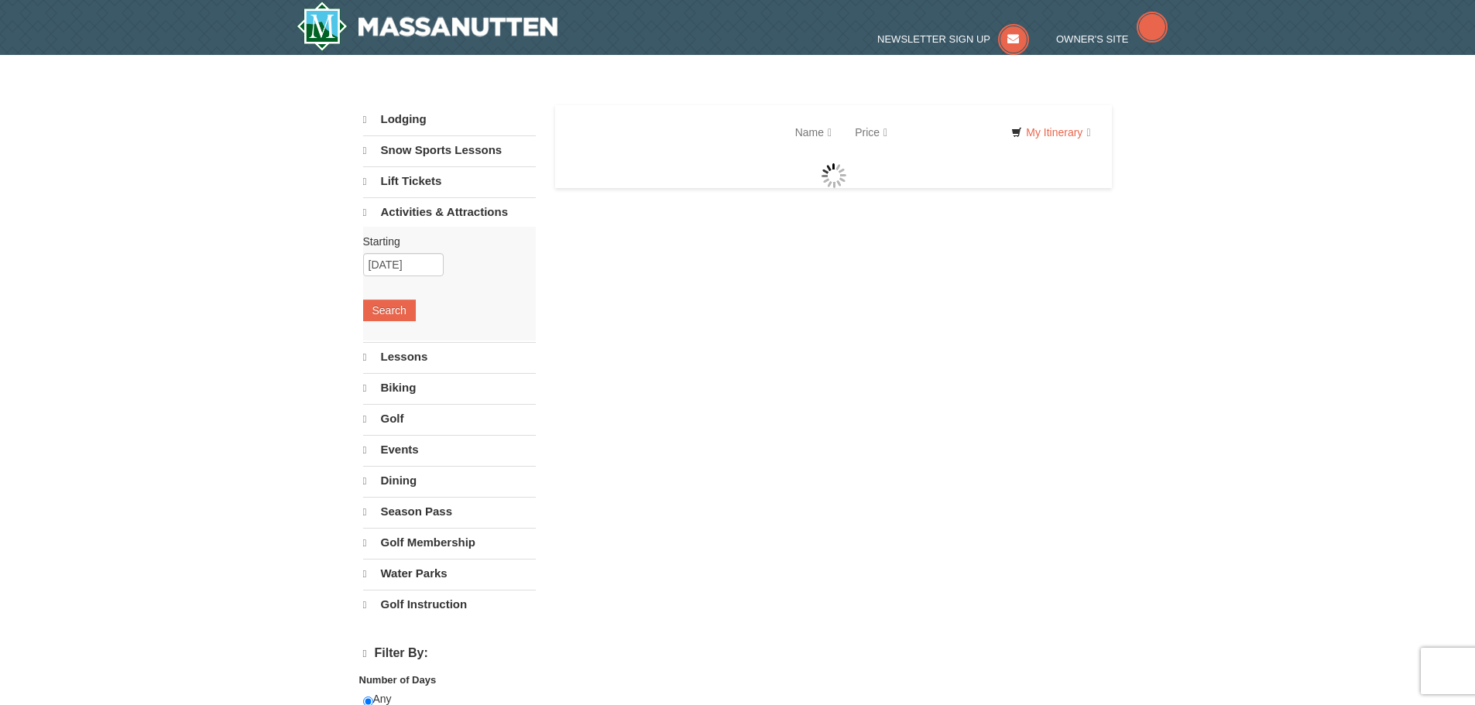
select select "10"
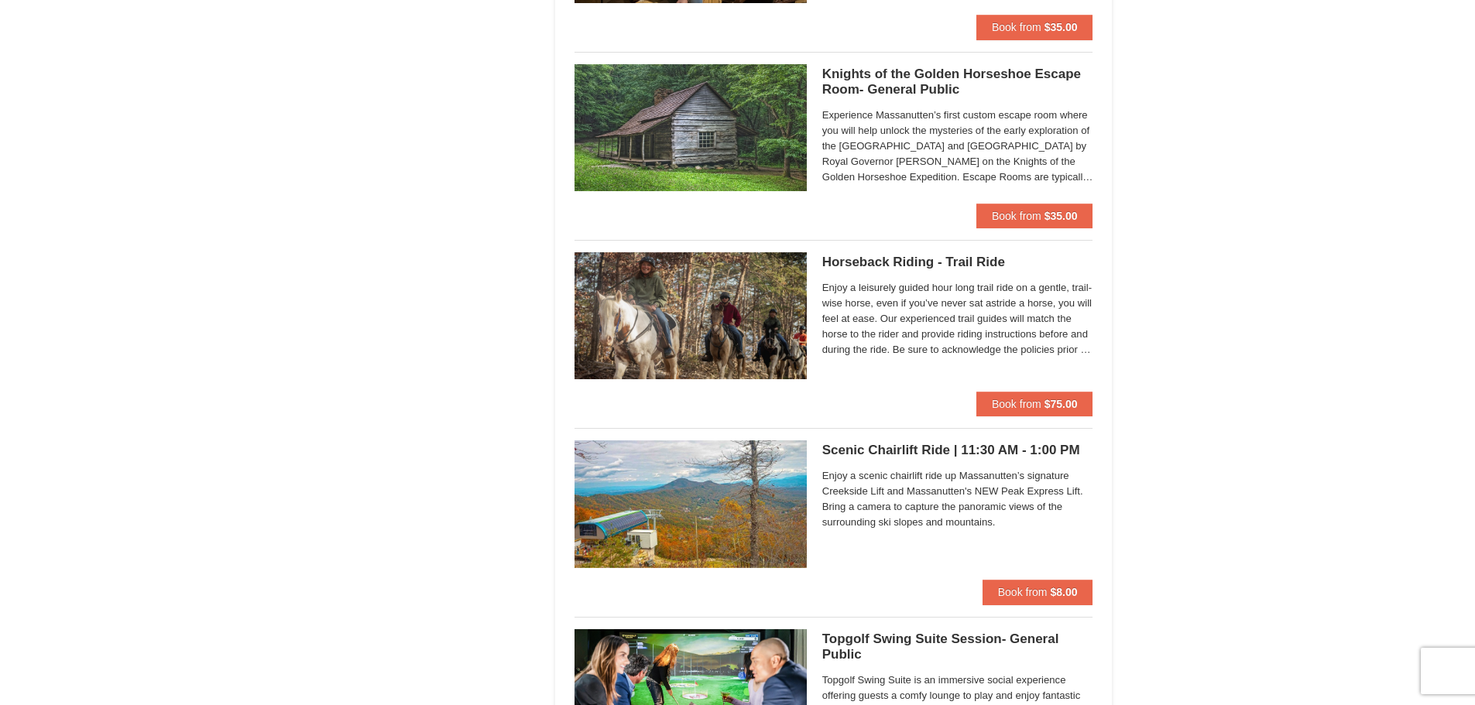
scroll to position [1644, 0]
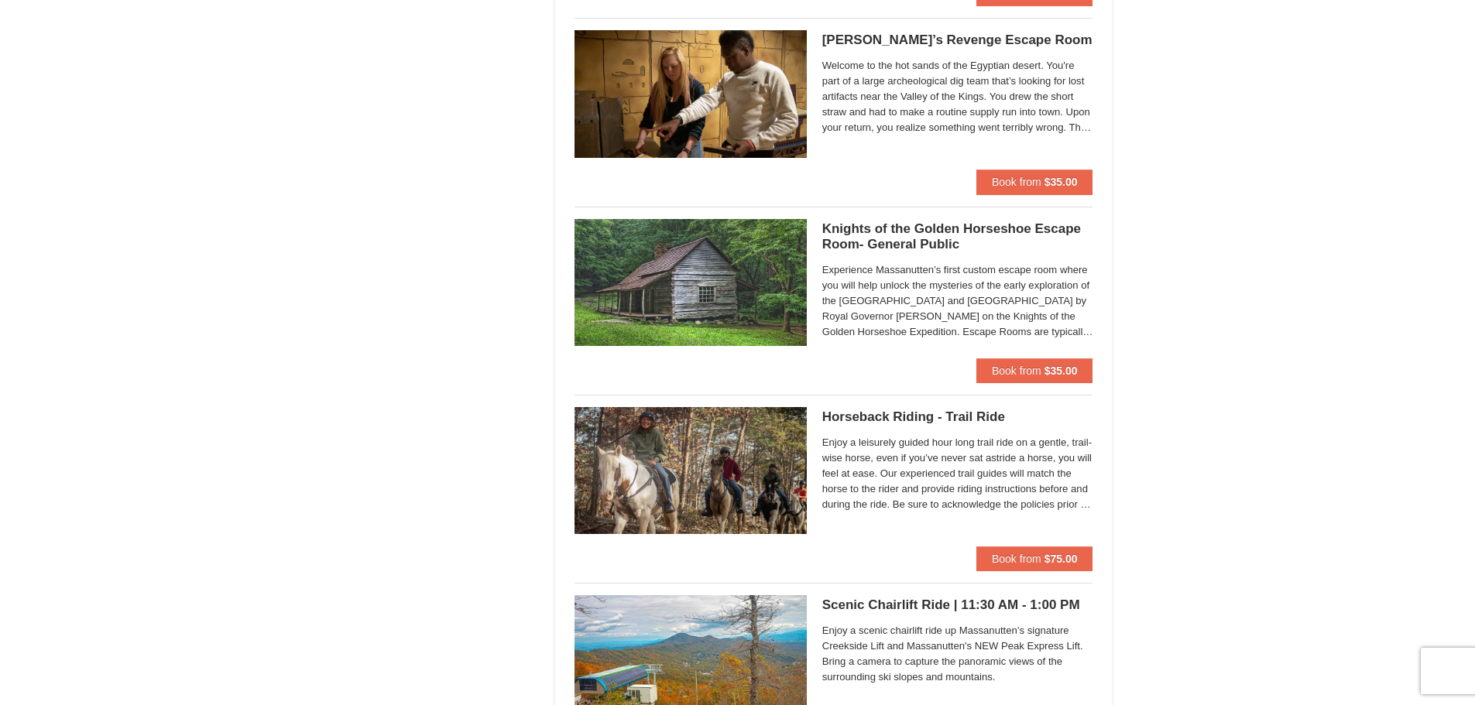
click at [916, 415] on h5 "Horseback Riding - Trail Ride Woodstone Meadows Stable and Petting Farm" at bounding box center [957, 416] width 271 height 15
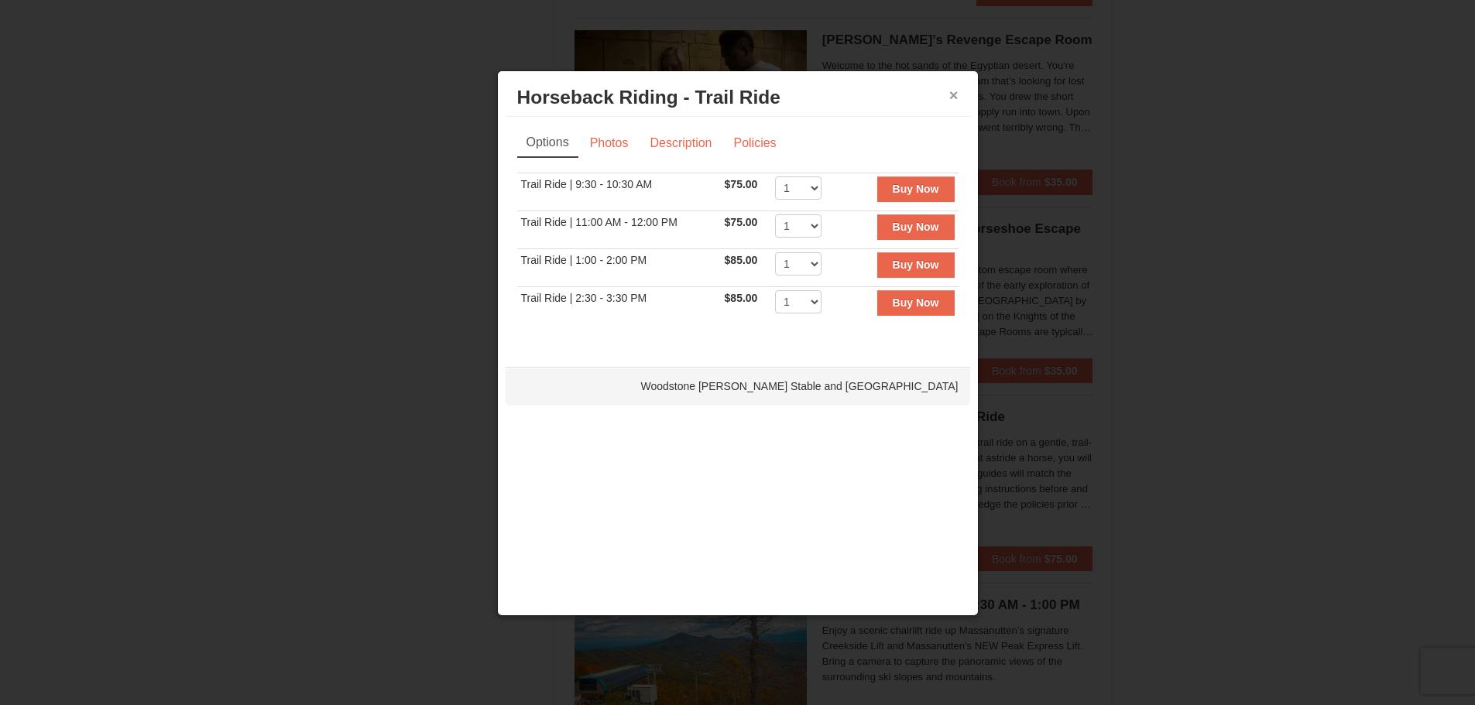
click at [954, 92] on button "×" at bounding box center [953, 94] width 9 height 15
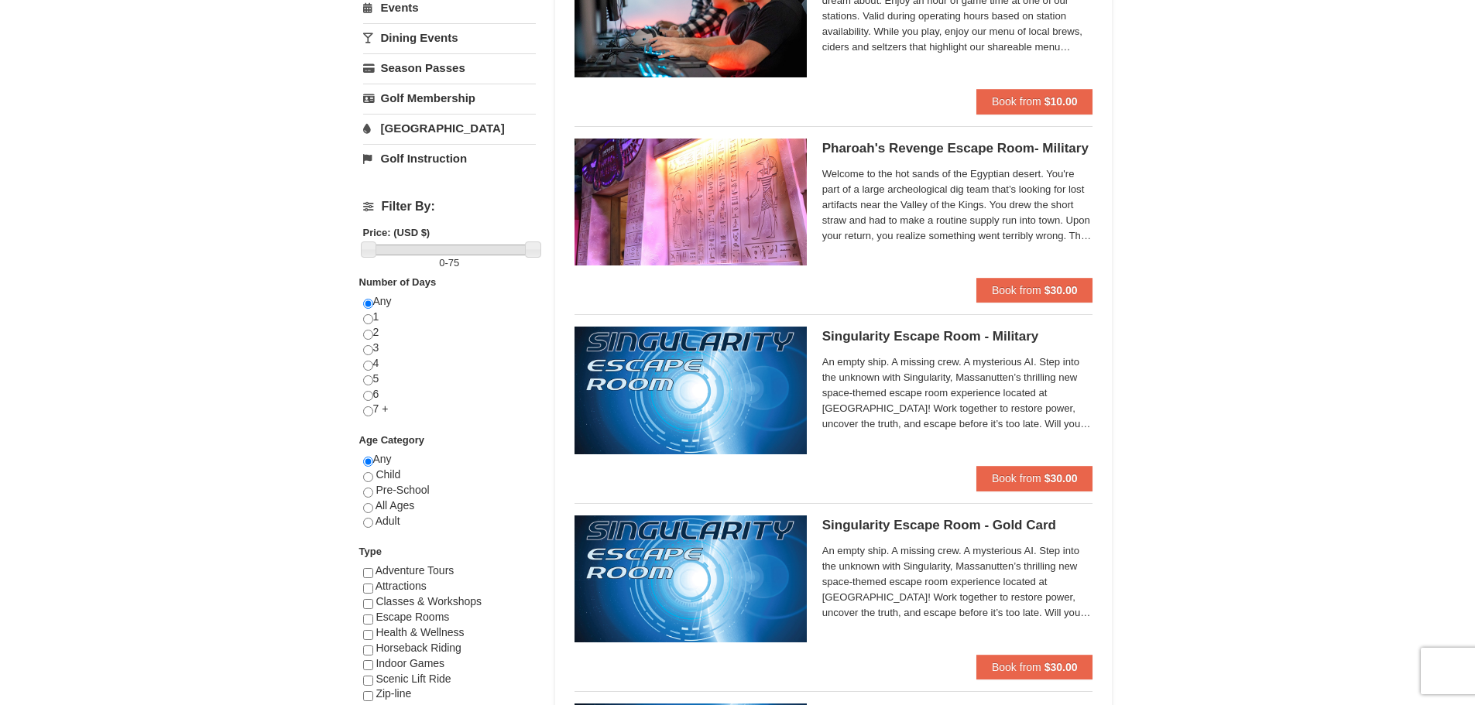
scroll to position [328, 0]
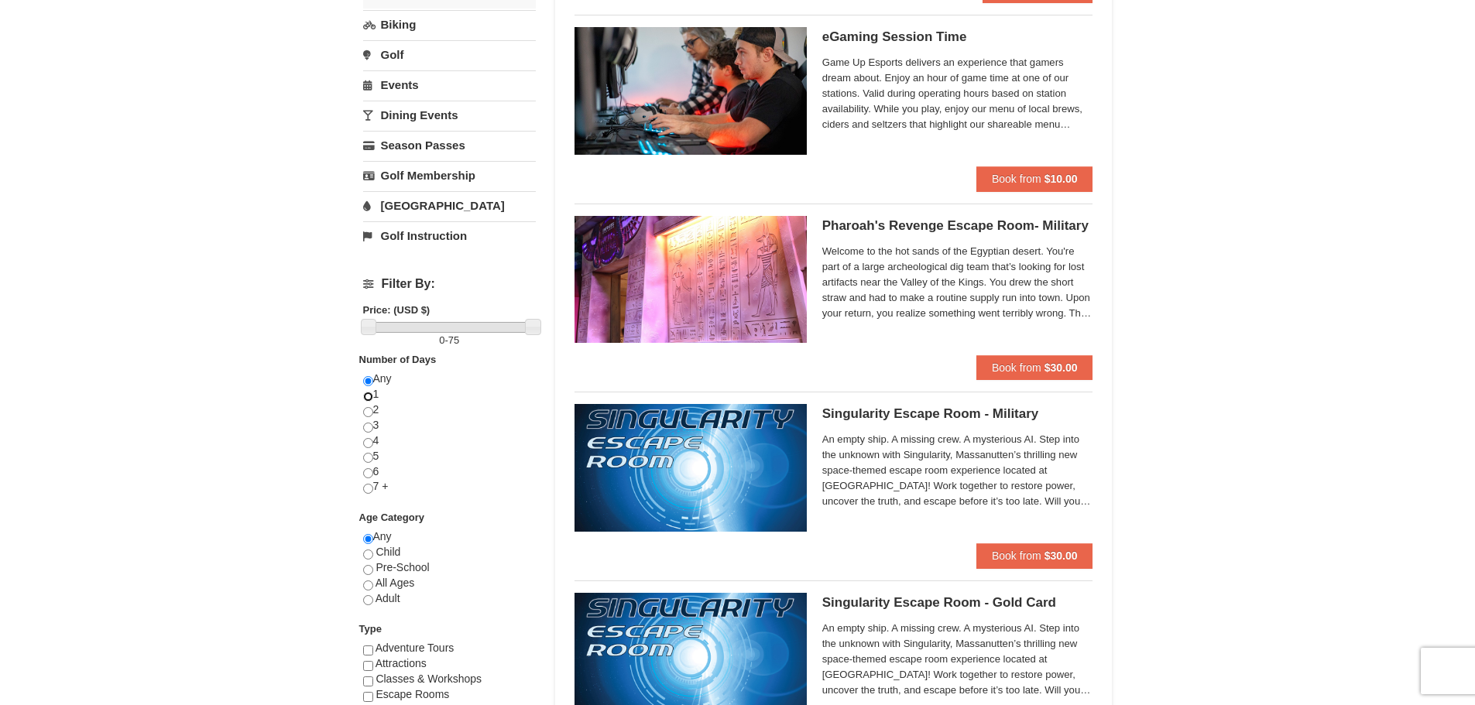
click at [368, 398] on input "radio" at bounding box center [368, 397] width 10 height 10
radio input "true"
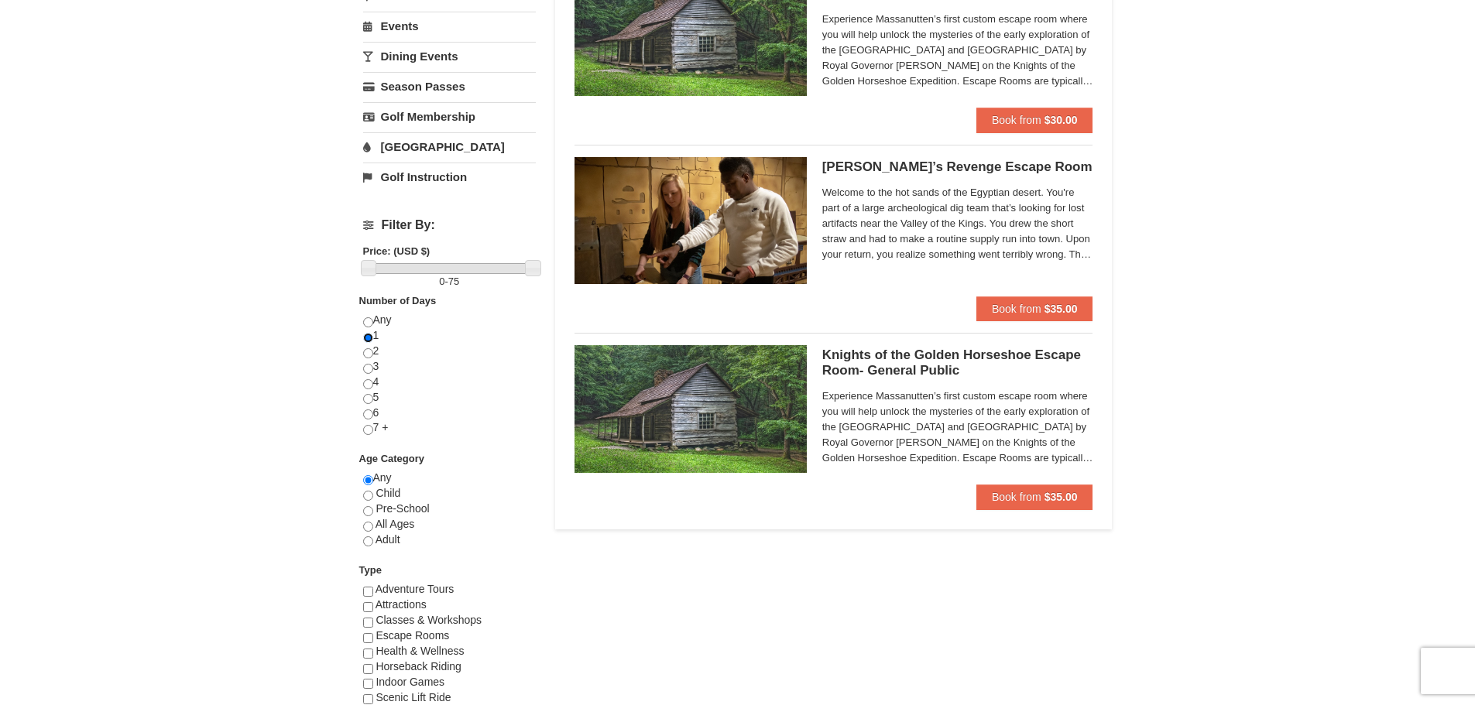
scroll to position [542, 0]
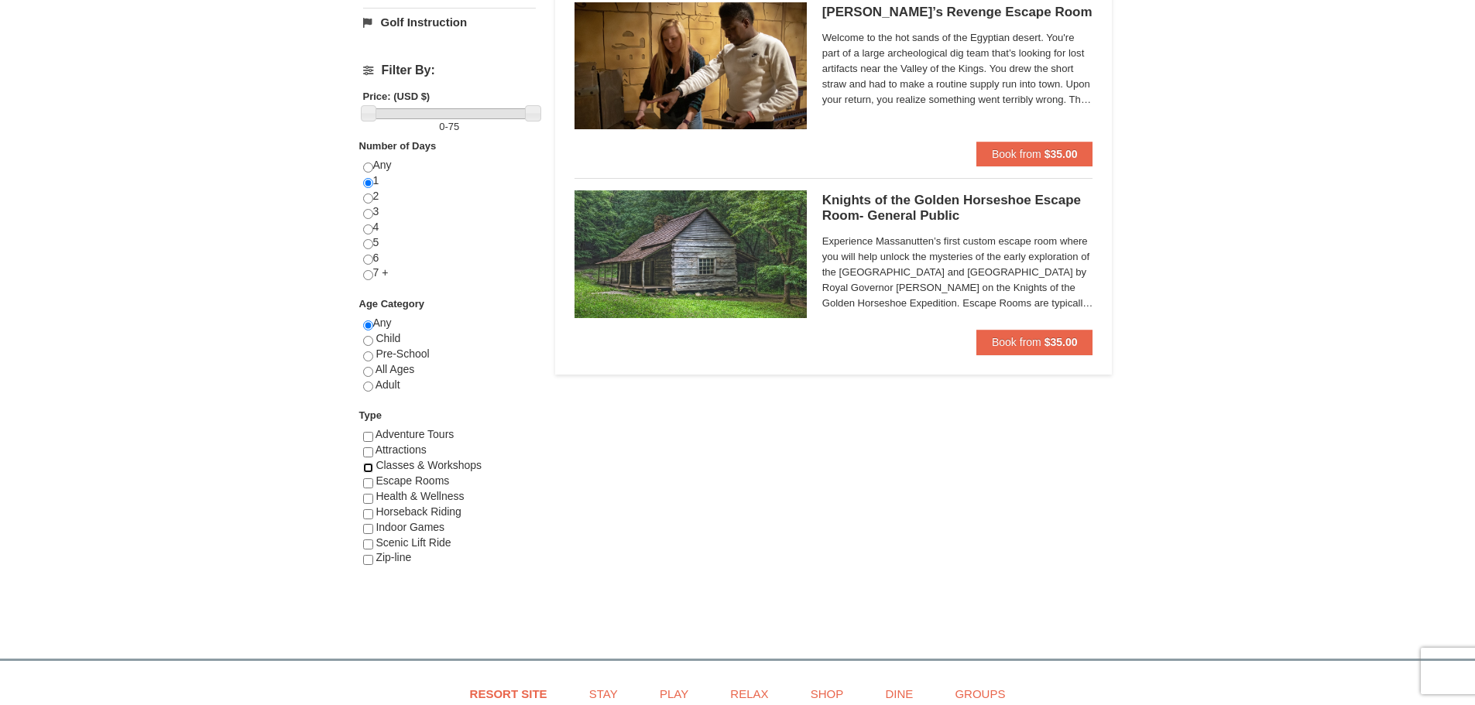
click at [369, 465] on input "checkbox" at bounding box center [368, 468] width 10 height 10
checkbox input "true"
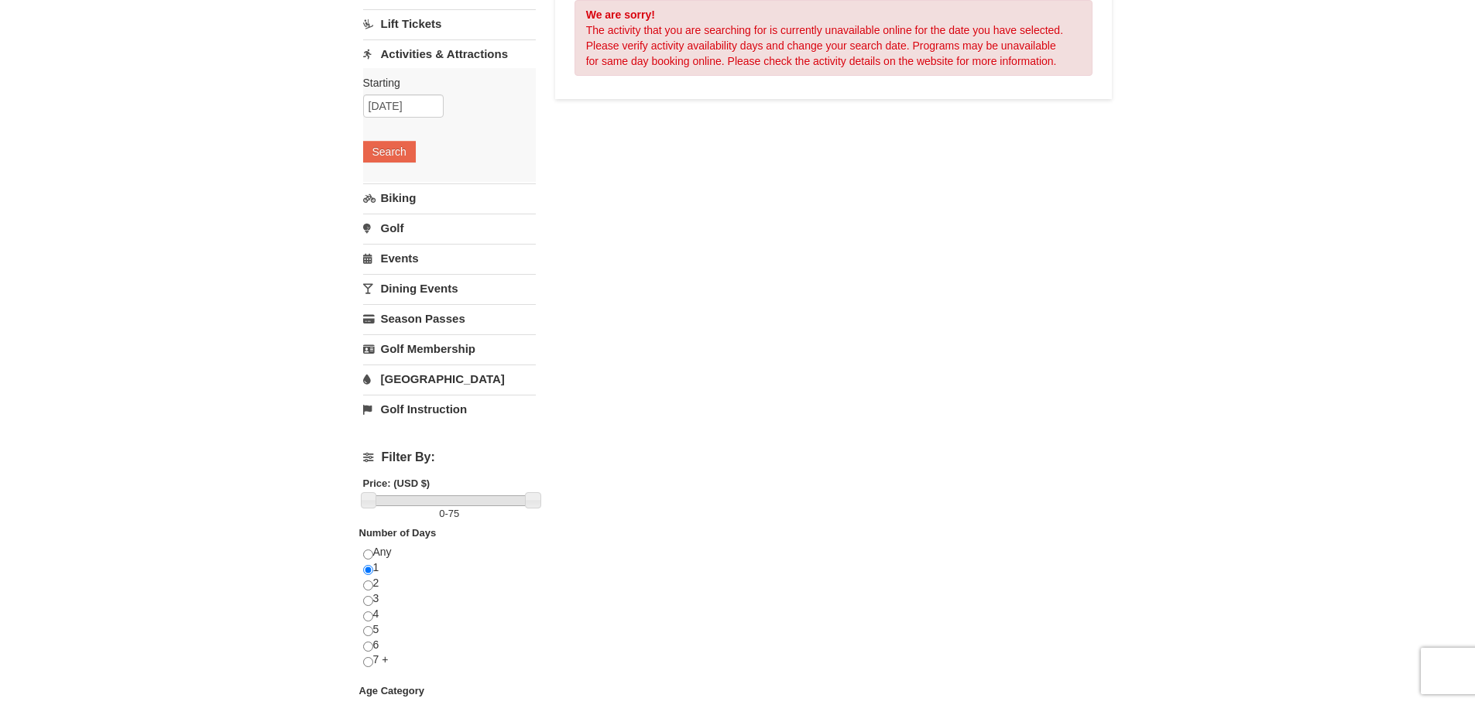
scroll to position [0, 0]
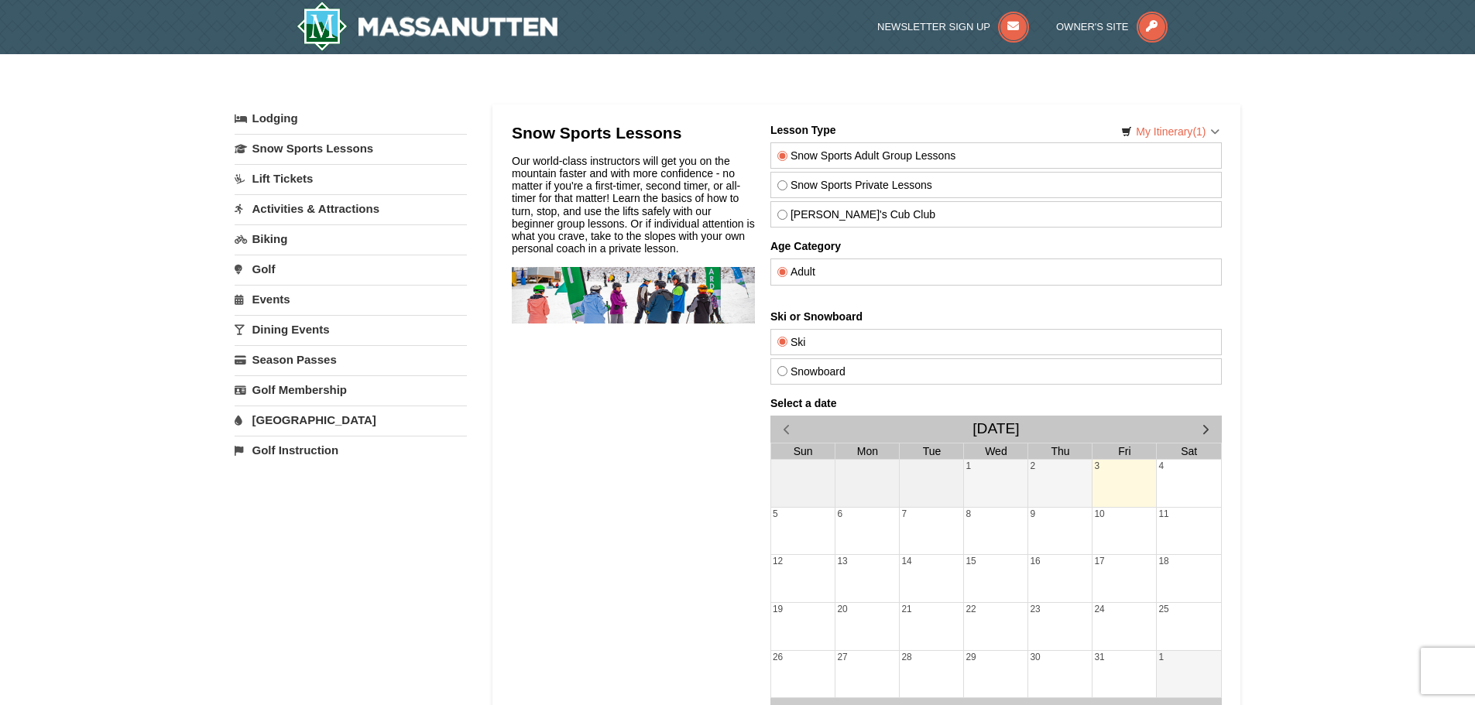
click at [274, 111] on link "Lodging" at bounding box center [351, 118] width 232 height 28
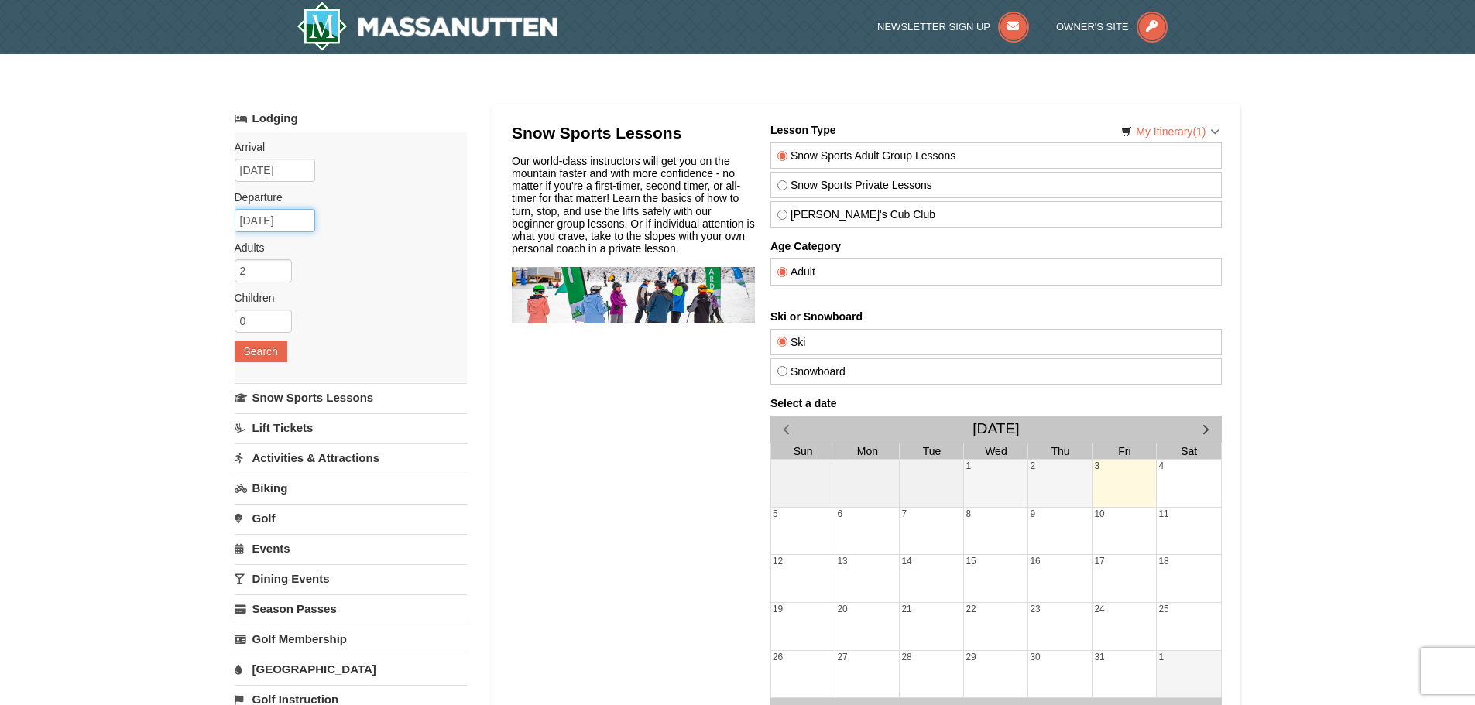
click at [265, 218] on input "[DATE]" at bounding box center [275, 220] width 80 height 23
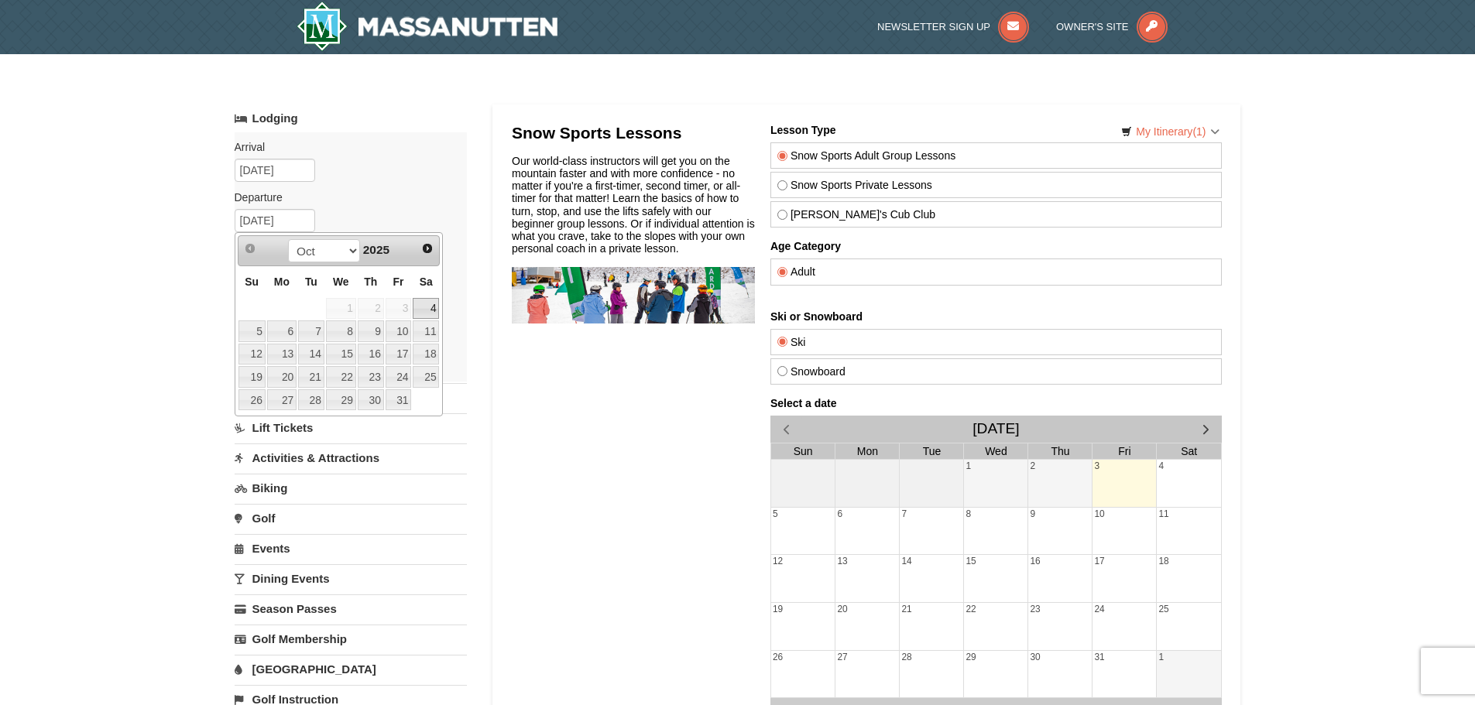
click at [436, 303] on link "4" at bounding box center [426, 309] width 26 height 22
type input "[DATE]"
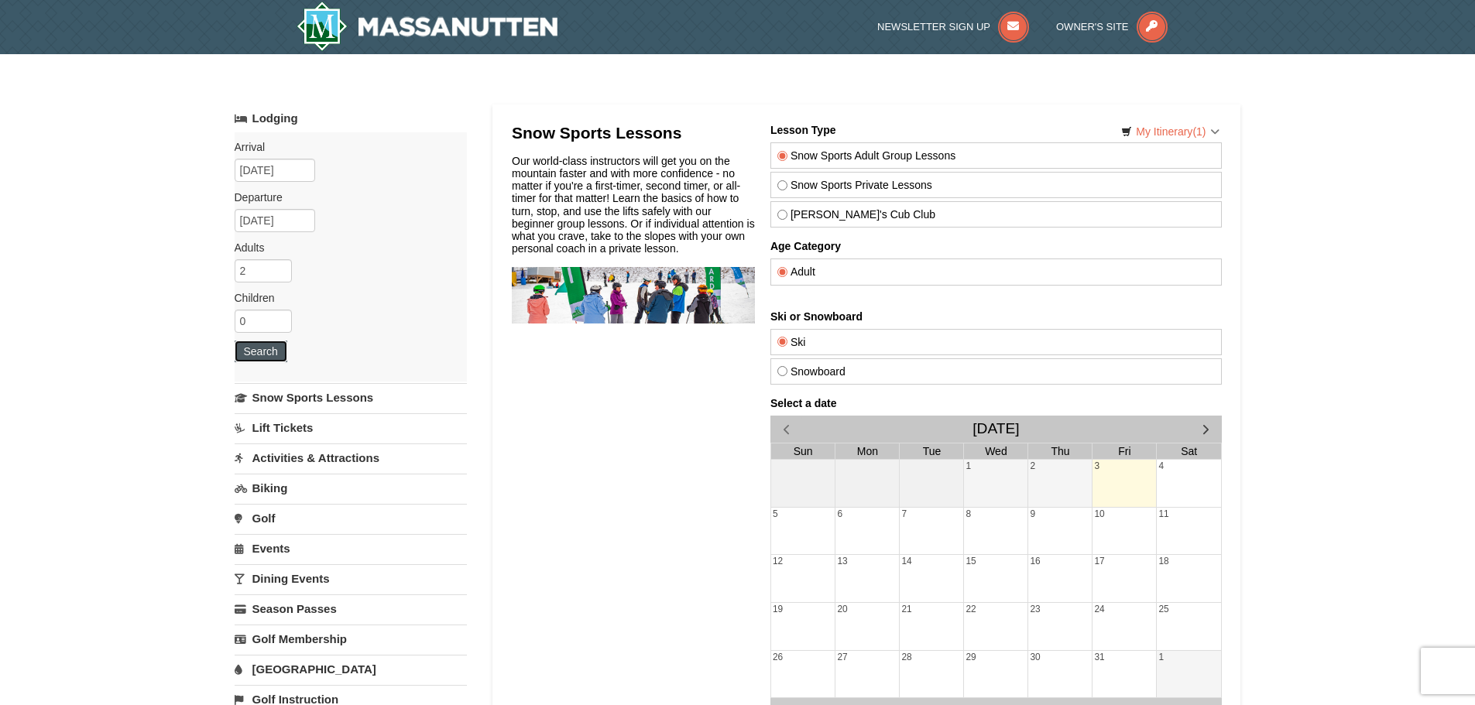
click at [272, 354] on button "Search" at bounding box center [261, 352] width 53 height 22
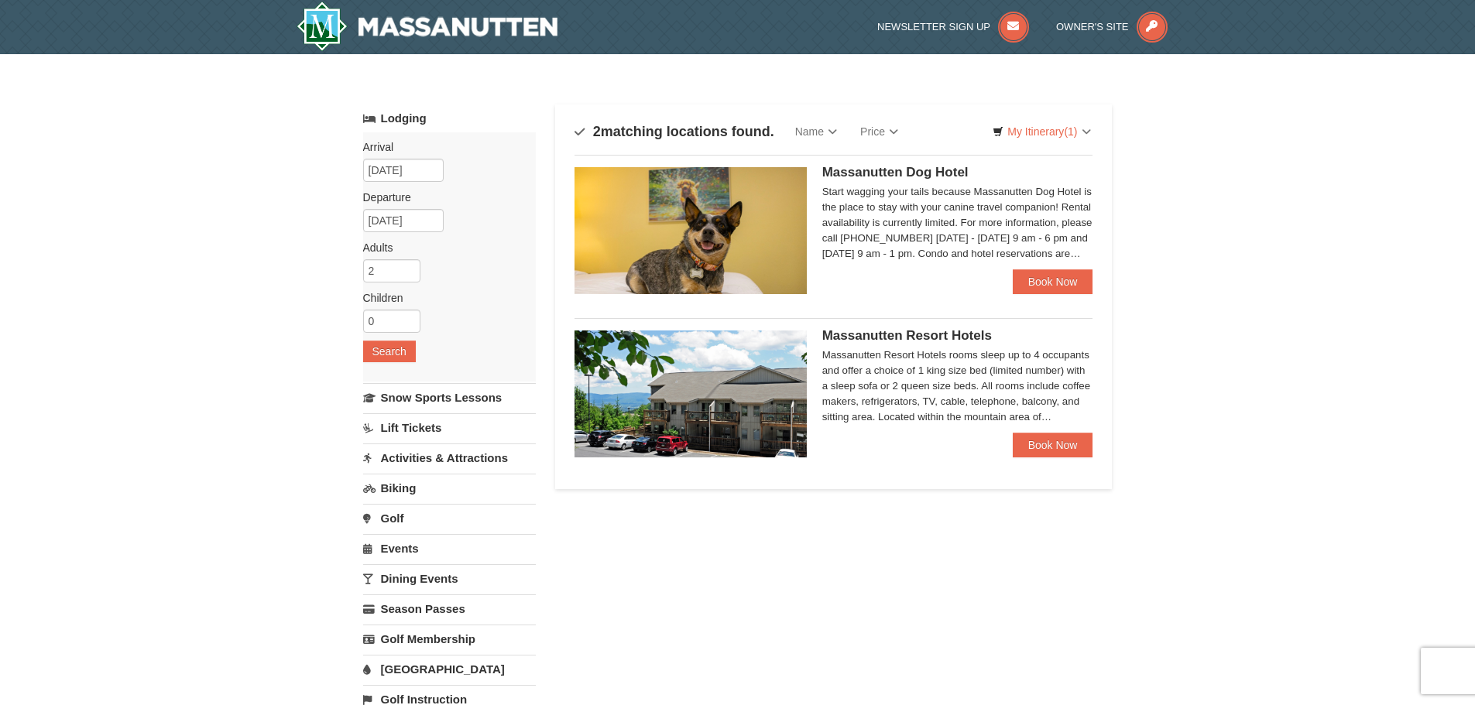
click at [401, 454] on link "Activities & Attractions" at bounding box center [449, 458] width 173 height 29
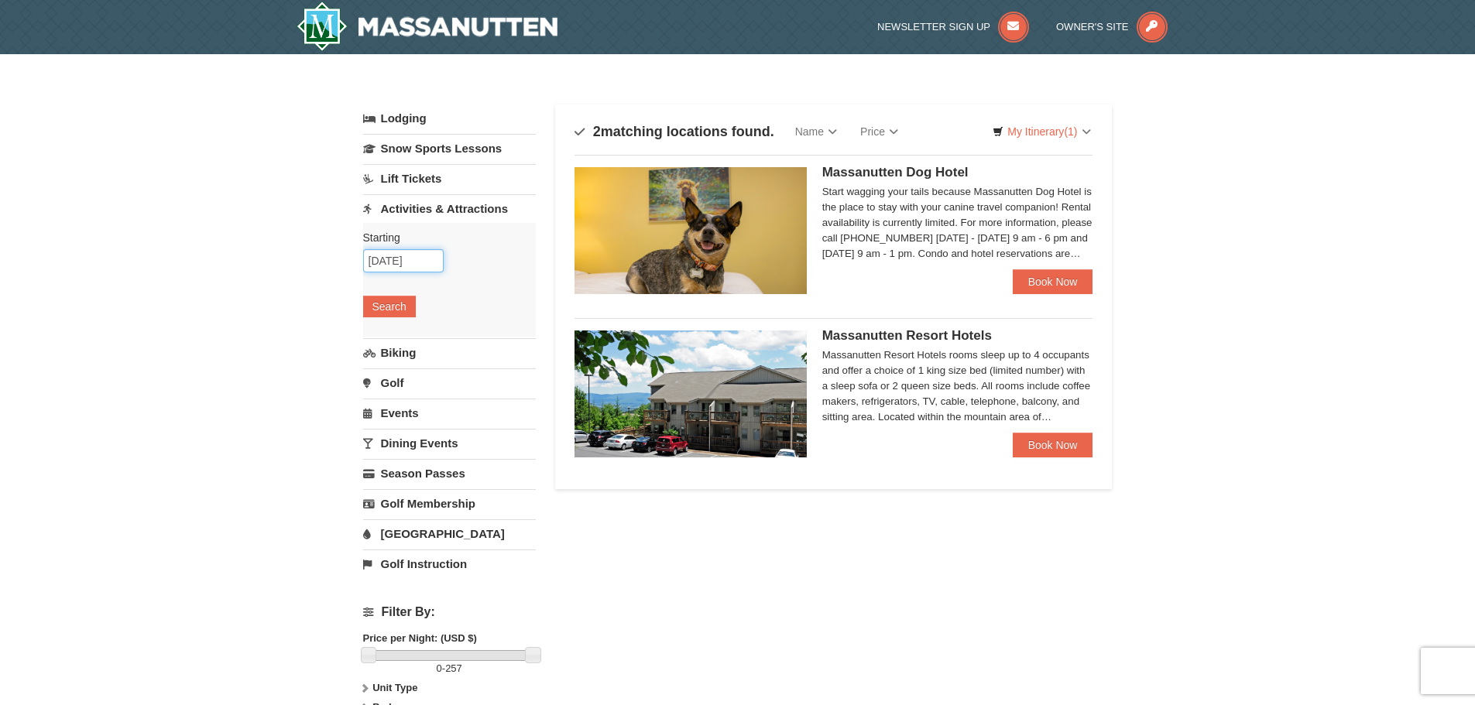
click at [393, 253] on input "[DATE]" at bounding box center [403, 260] width 80 height 23
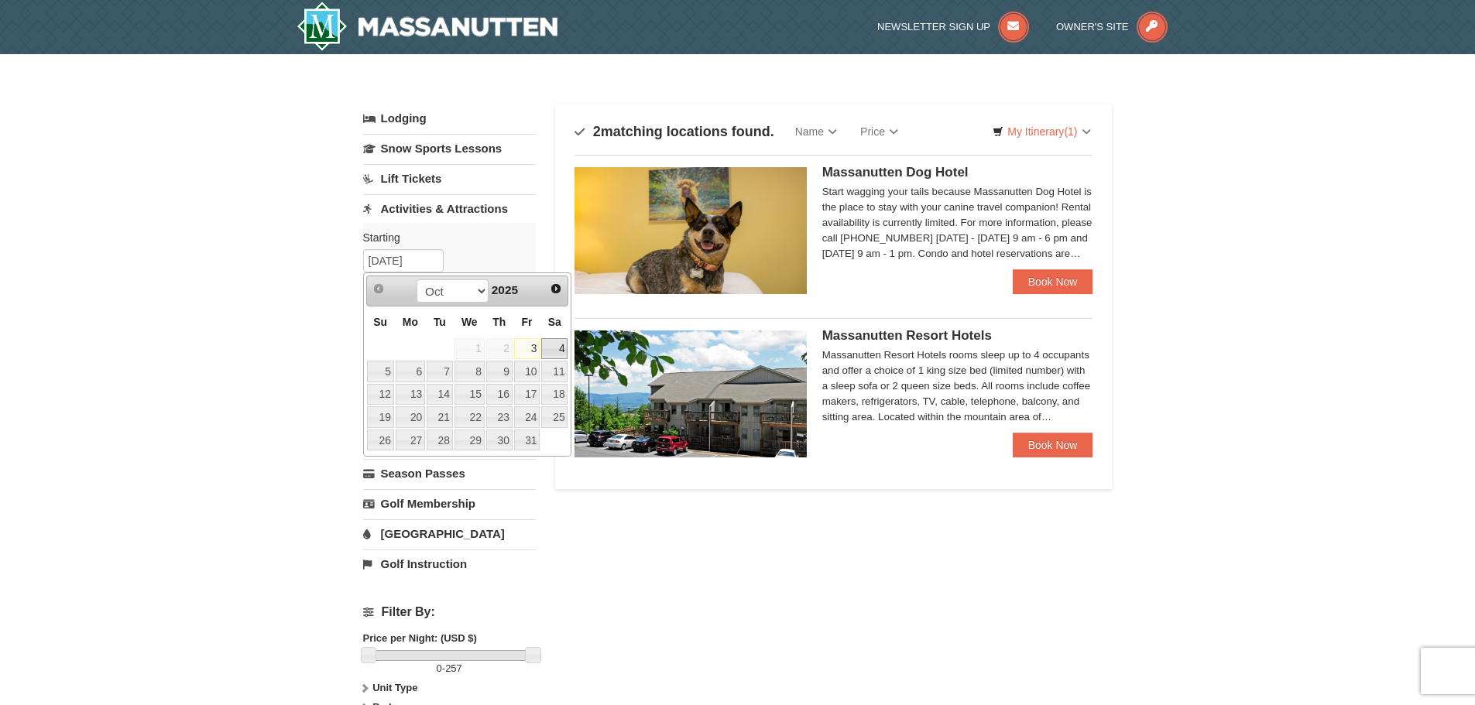
click at [555, 342] on link "4" at bounding box center [554, 349] width 26 height 22
type input "[DATE]"
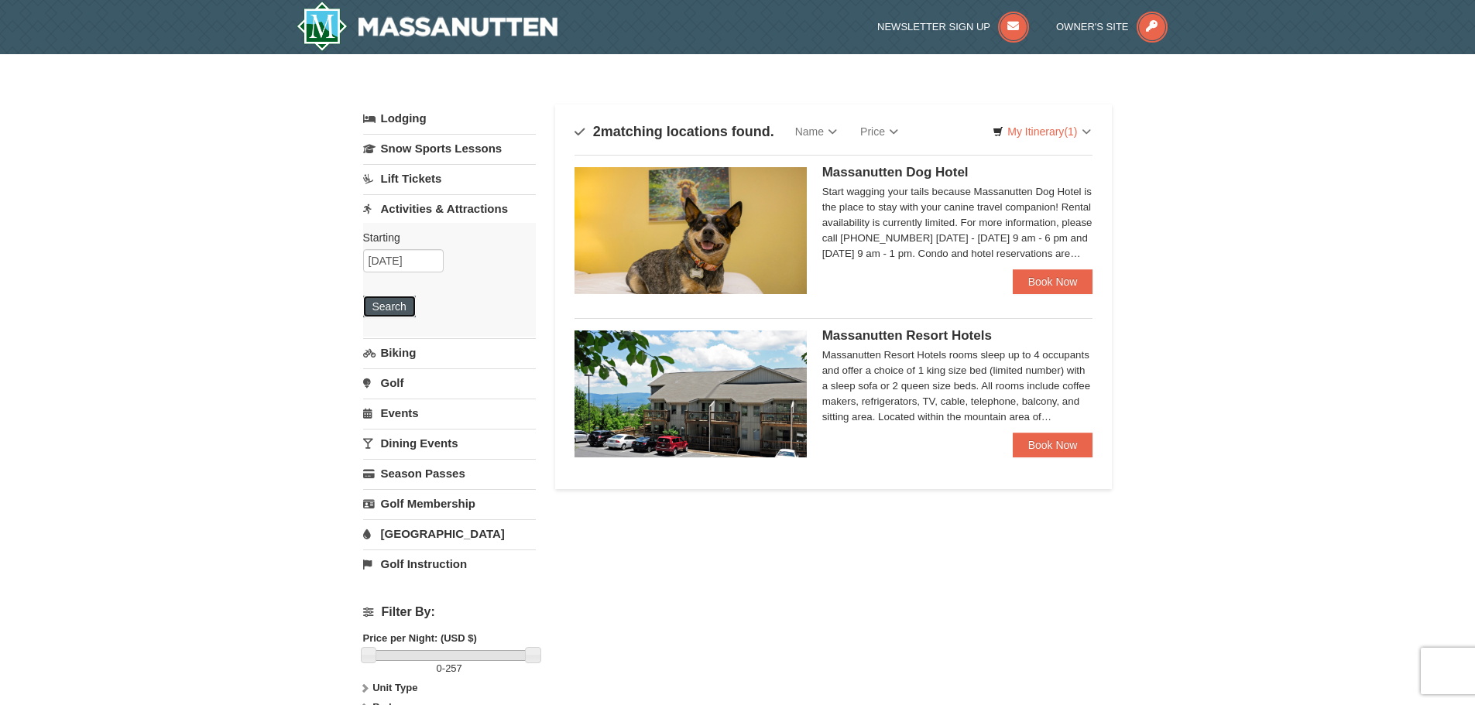
click at [396, 300] on button "Search" at bounding box center [389, 307] width 53 height 22
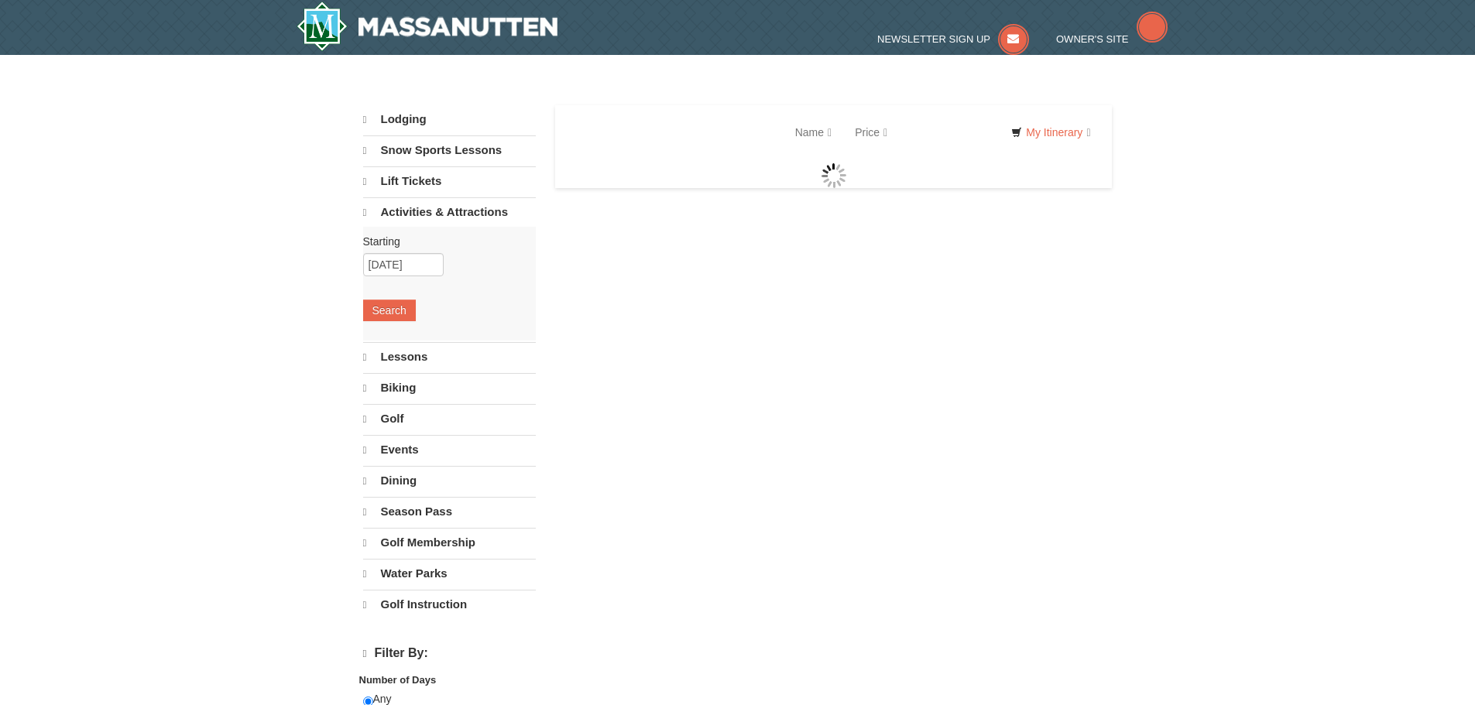
select select "10"
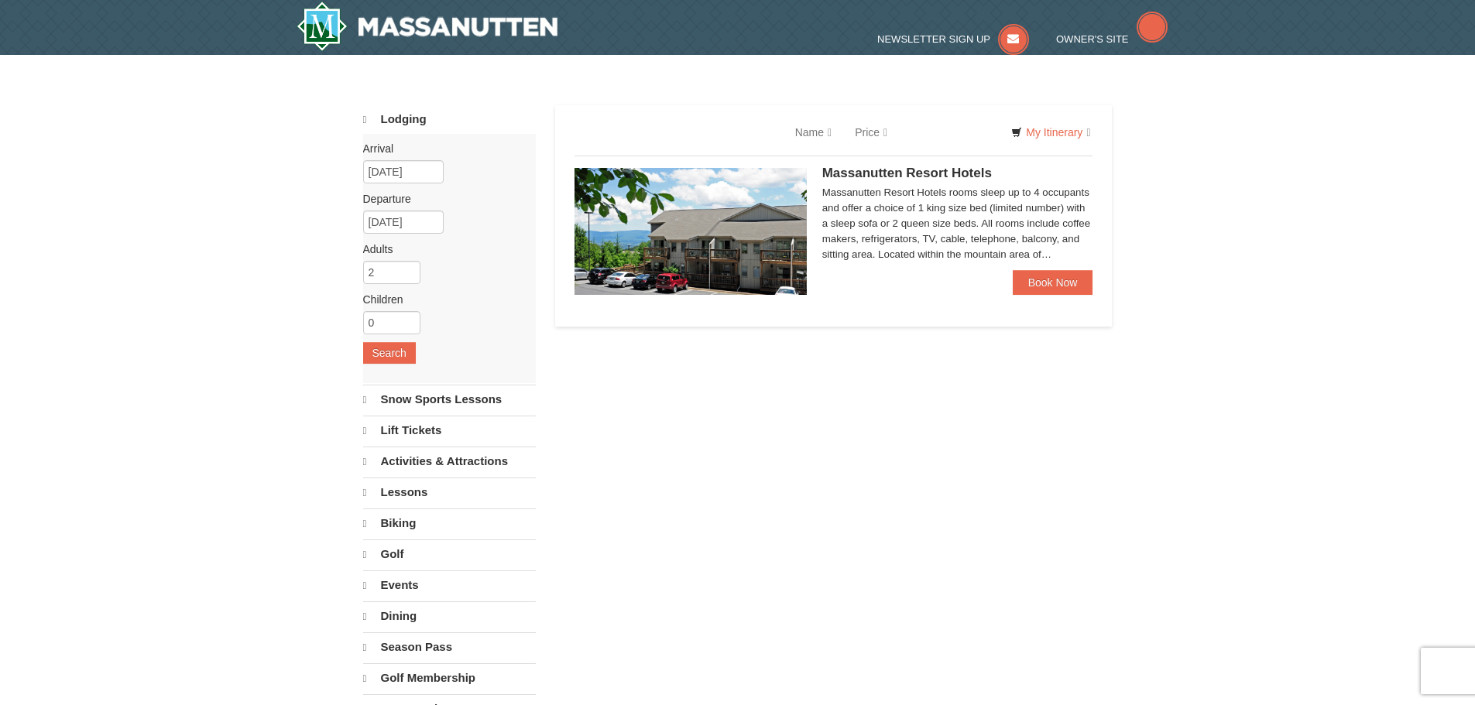
select select "10"
